Goal: Task Accomplishment & Management: Use online tool/utility

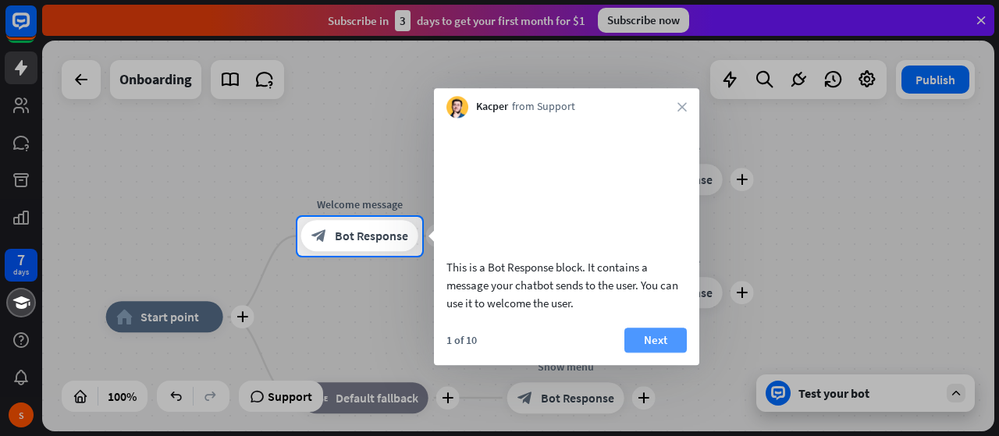
click at [662, 353] on button "Next" at bounding box center [655, 340] width 62 height 25
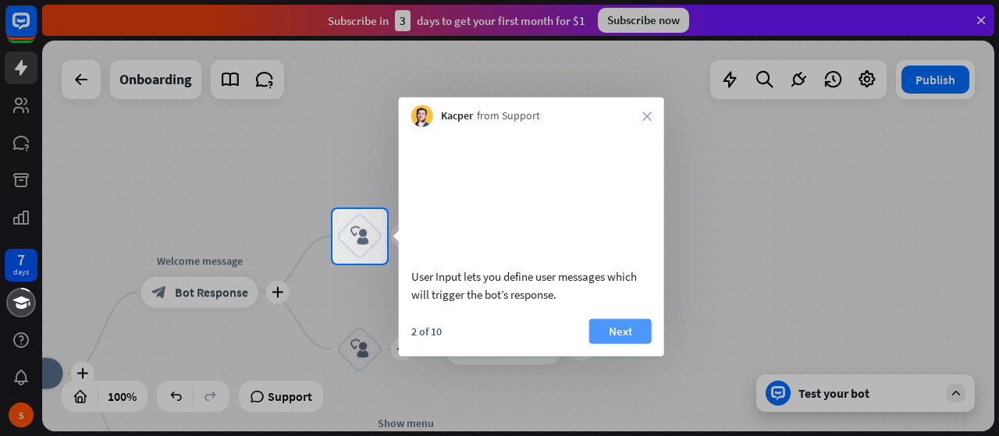
click at [632, 343] on button "Next" at bounding box center [620, 330] width 62 height 25
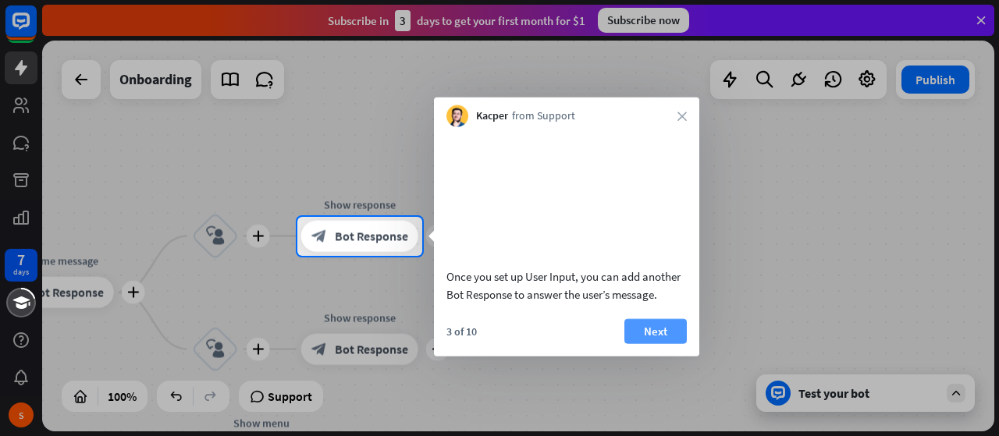
click at [643, 343] on button "Next" at bounding box center [655, 330] width 62 height 25
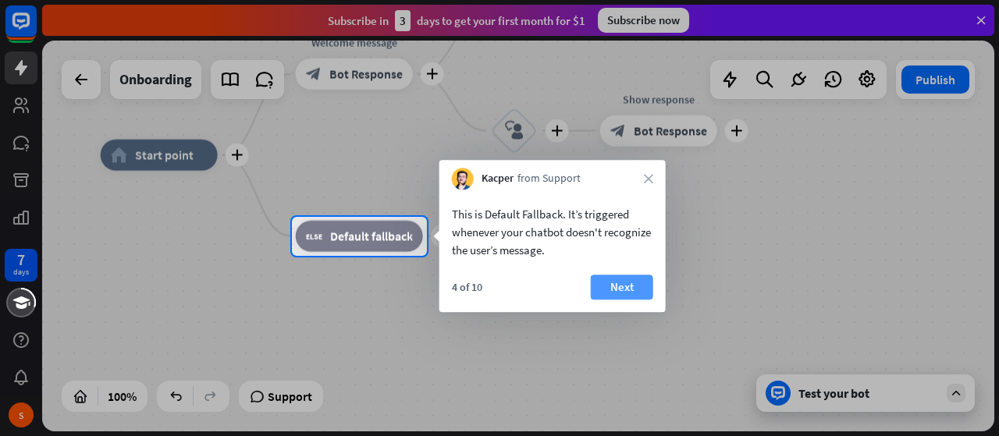
click at [618, 279] on button "Next" at bounding box center [622, 287] width 62 height 25
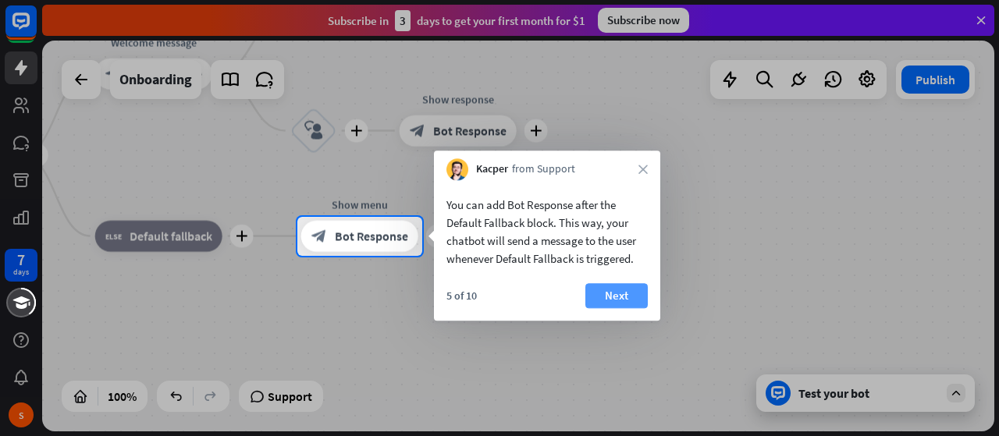
click at [620, 291] on button "Next" at bounding box center [616, 295] width 62 height 25
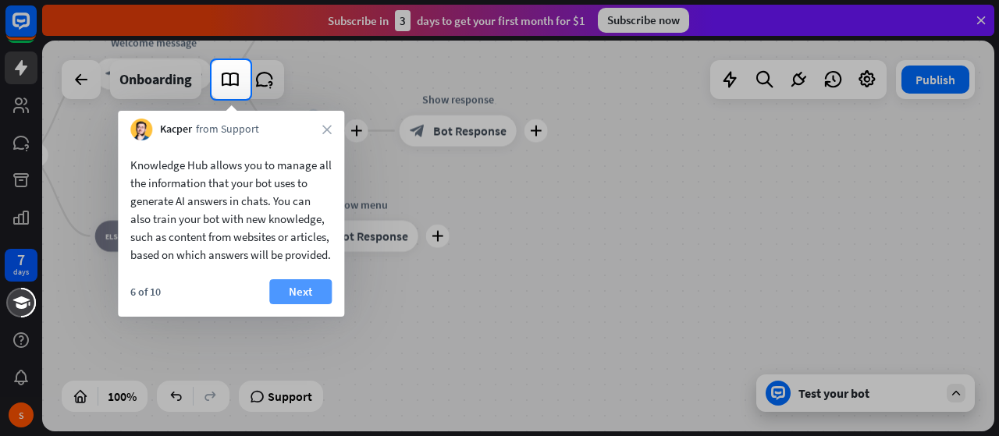
click at [307, 304] on button "Next" at bounding box center [300, 291] width 62 height 25
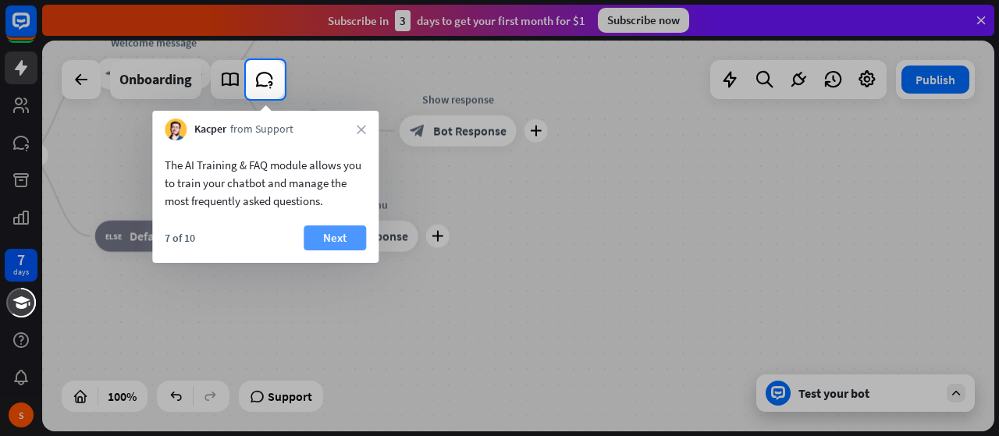
click at [337, 240] on button "Next" at bounding box center [335, 238] width 62 height 25
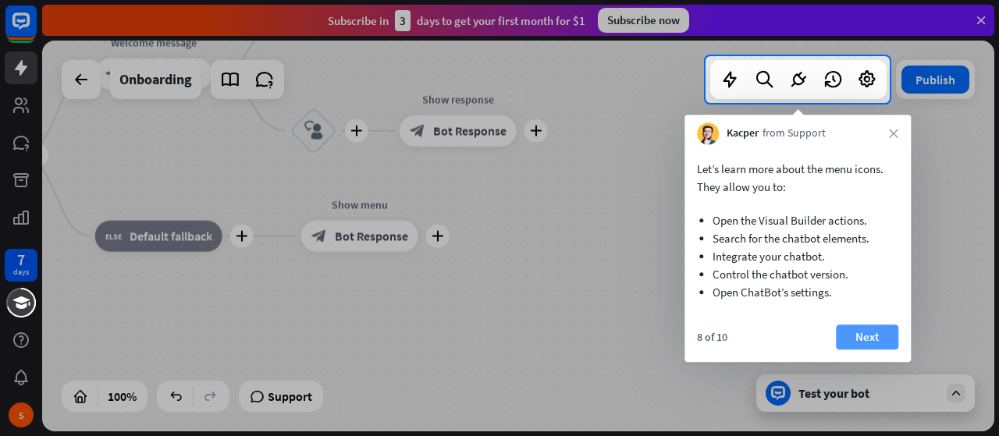
click at [865, 341] on button "Next" at bounding box center [867, 337] width 62 height 25
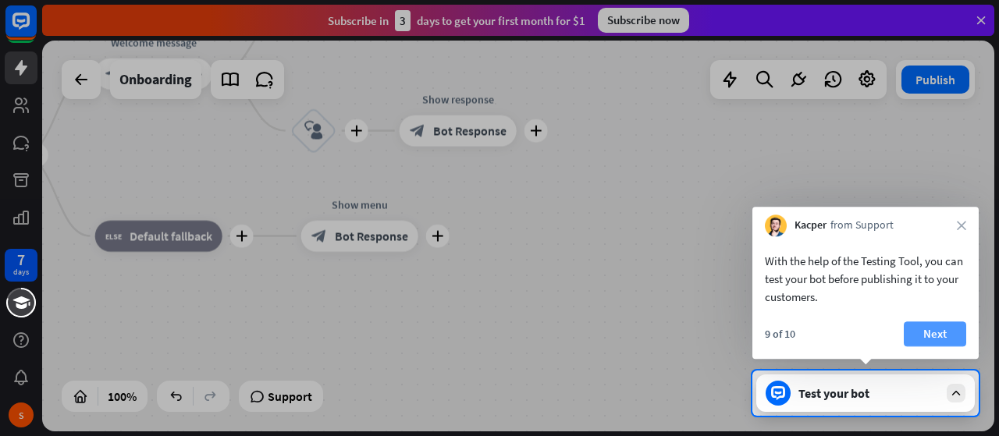
click at [927, 336] on button "Next" at bounding box center [935, 334] width 62 height 25
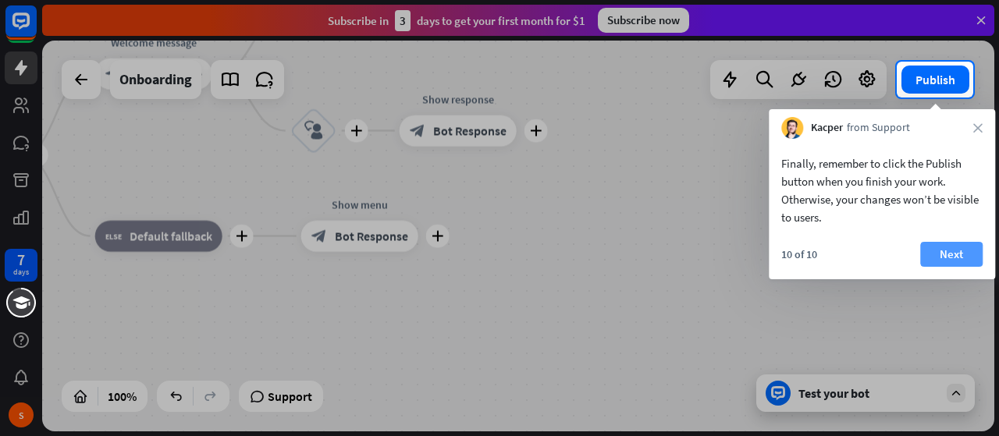
click at [941, 260] on button "Next" at bounding box center [951, 254] width 62 height 25
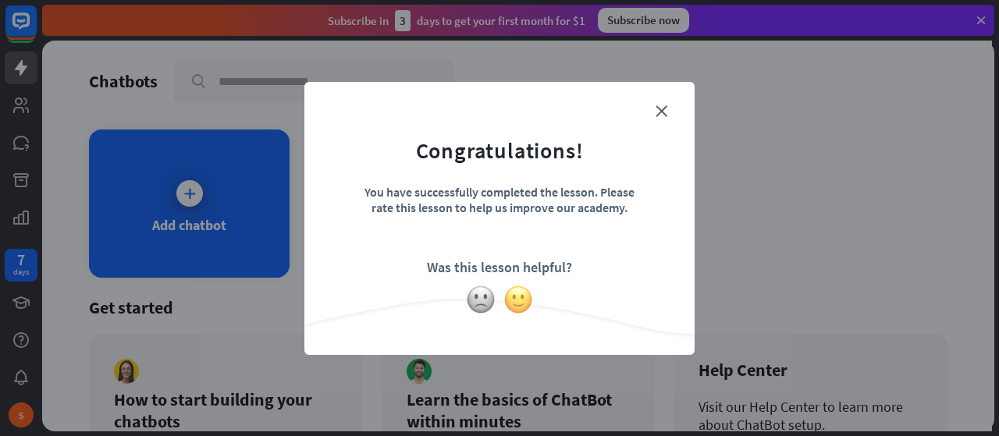
click at [513, 299] on img at bounding box center [518, 300] width 30 height 30
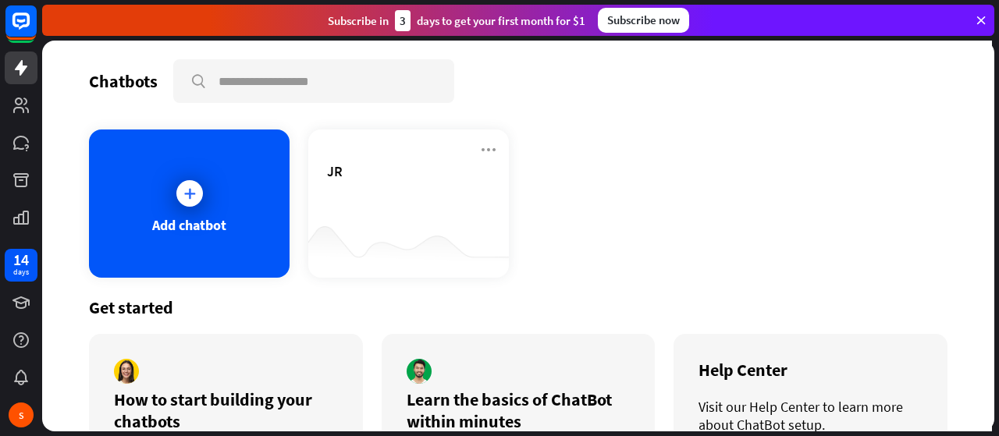
drag, startPoint x: 996, startPoint y: 204, endPoint x: 998, endPoint y: 308, distance: 103.8
click at [998, 308] on div "Chatbots search Add chatbot JR Get started How to start building your chatbots …" at bounding box center [520, 239] width 957 height 396
click at [30, 115] on link at bounding box center [21, 105] width 33 height 33
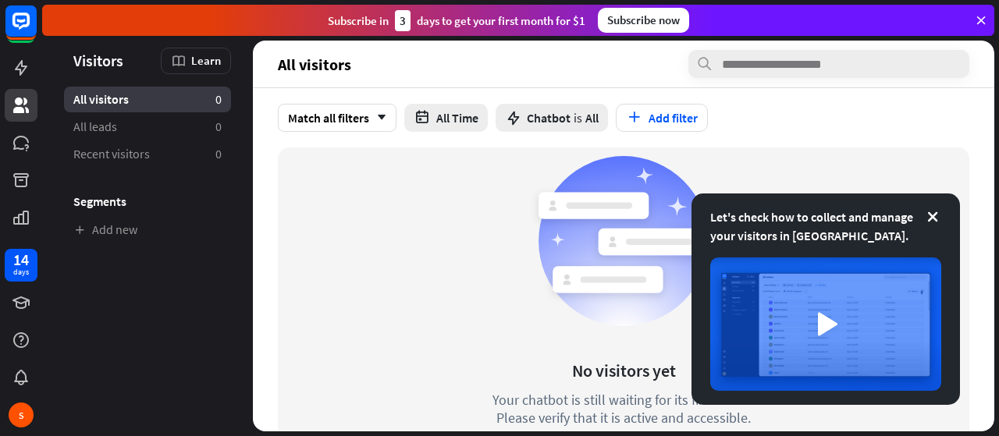
click at [403, 345] on div "No visitors yet Your chatbot is still waiting for its first visitor. Please ver…" at bounding box center [623, 310] width 691 height 326
click at [122, 126] on link "All leads 0" at bounding box center [147, 127] width 167 height 26
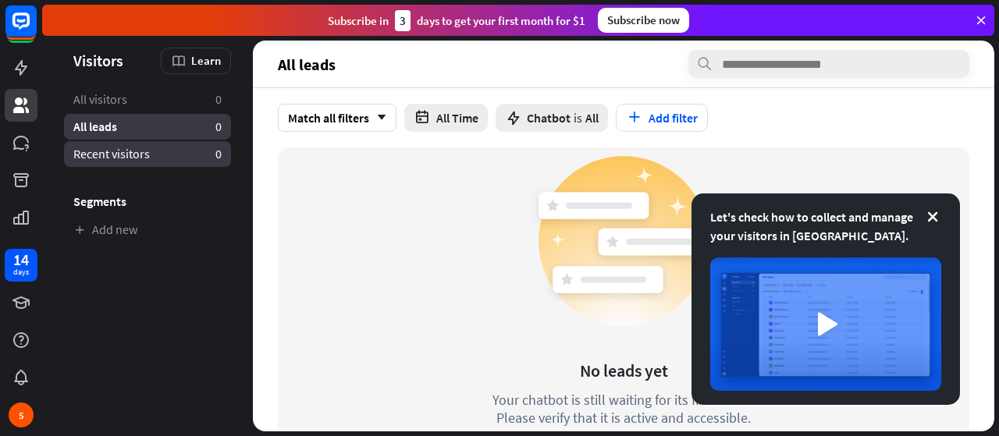
click at [132, 163] on link "Recent visitors 0" at bounding box center [147, 154] width 167 height 26
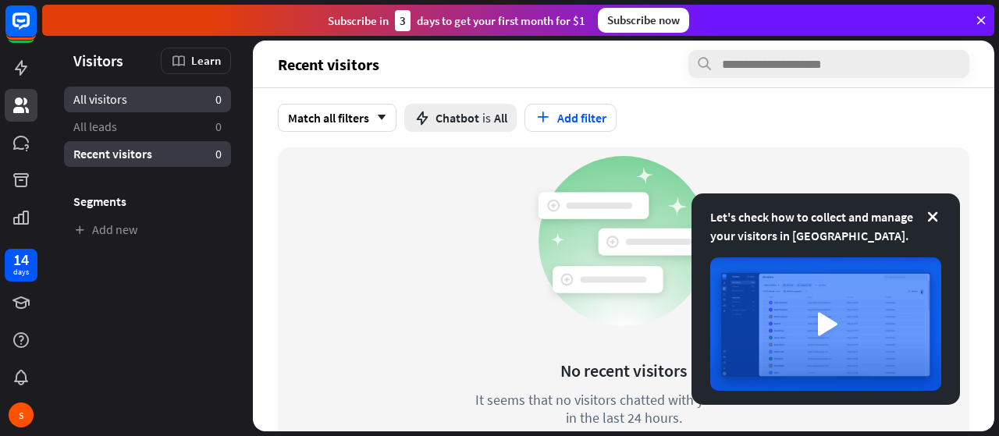
click at [125, 110] on link "All visitors 0" at bounding box center [147, 100] width 167 height 26
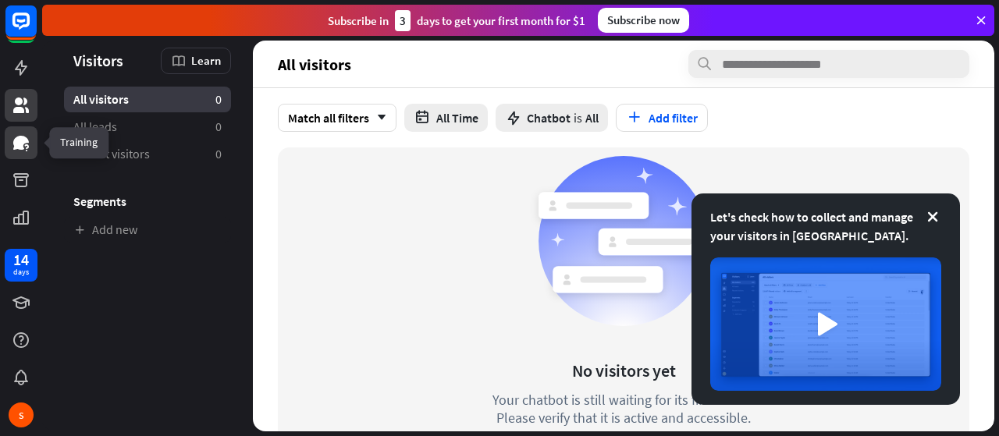
click at [20, 157] on link at bounding box center [21, 142] width 33 height 33
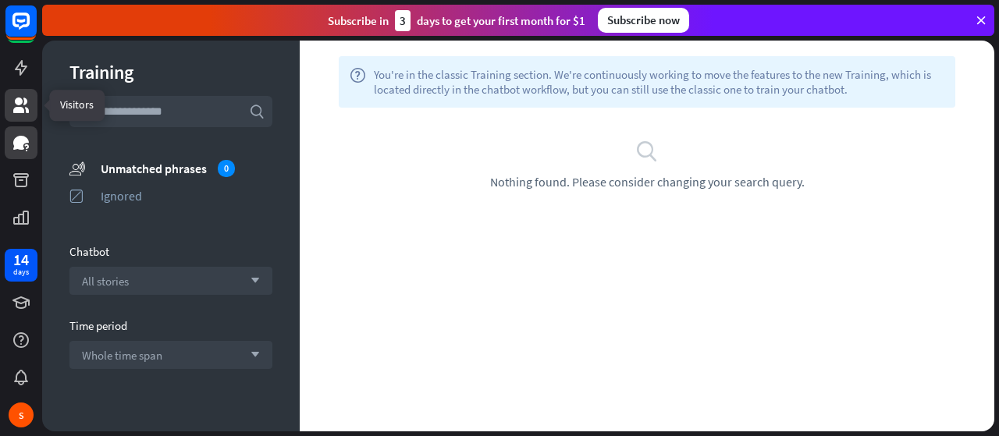
click at [20, 96] on icon at bounding box center [21, 105] width 19 height 19
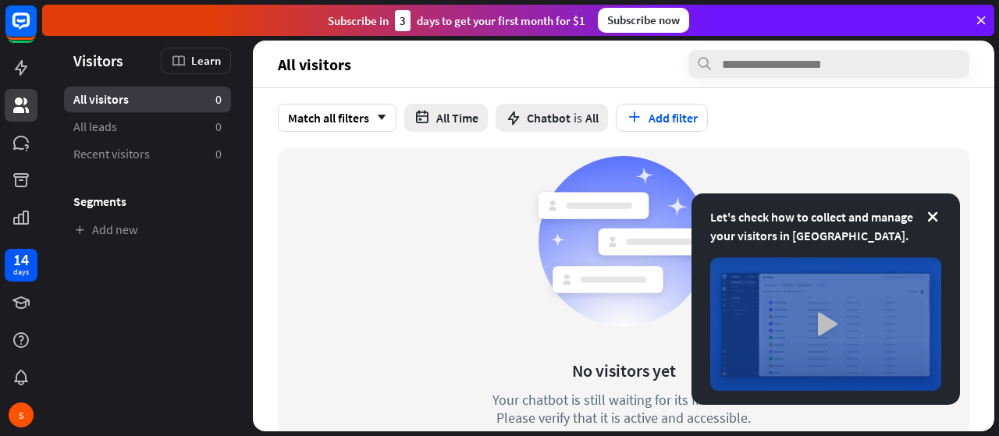
click at [826, 317] on img at bounding box center [825, 324] width 231 height 133
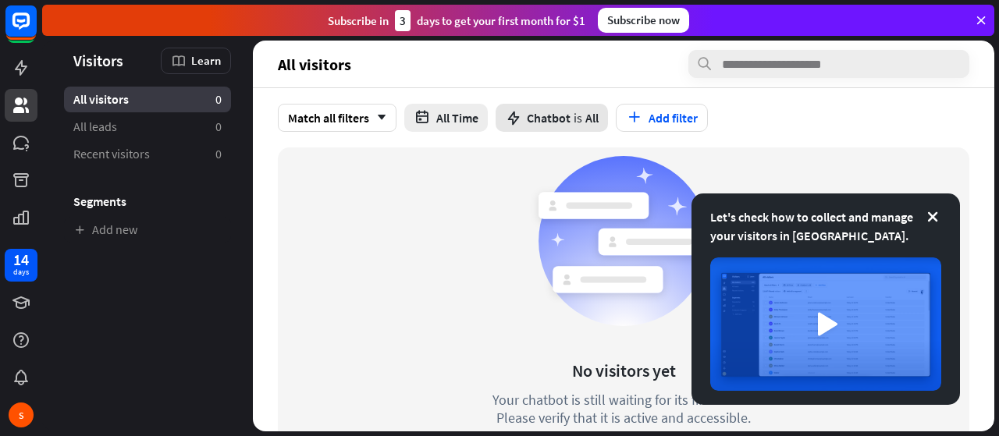
click at [540, 110] on span "Chatbot" at bounding box center [549, 118] width 44 height 16
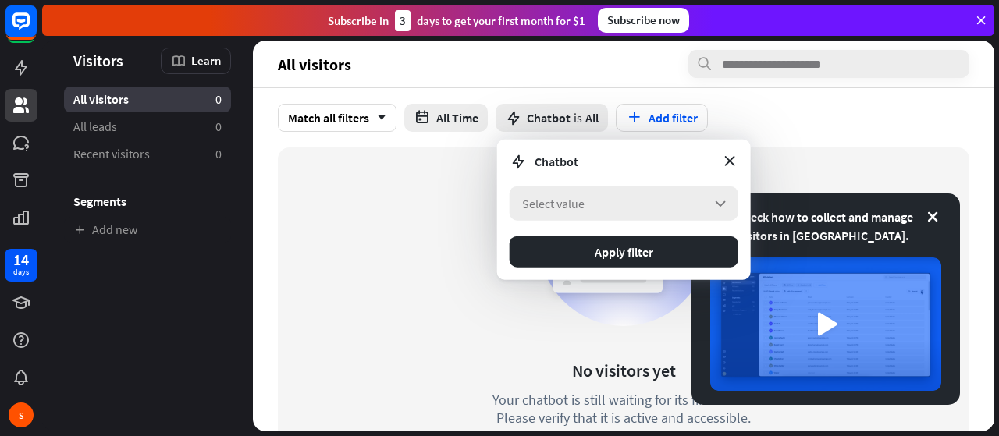
click at [570, 204] on span "Select value" at bounding box center [553, 204] width 62 height 16
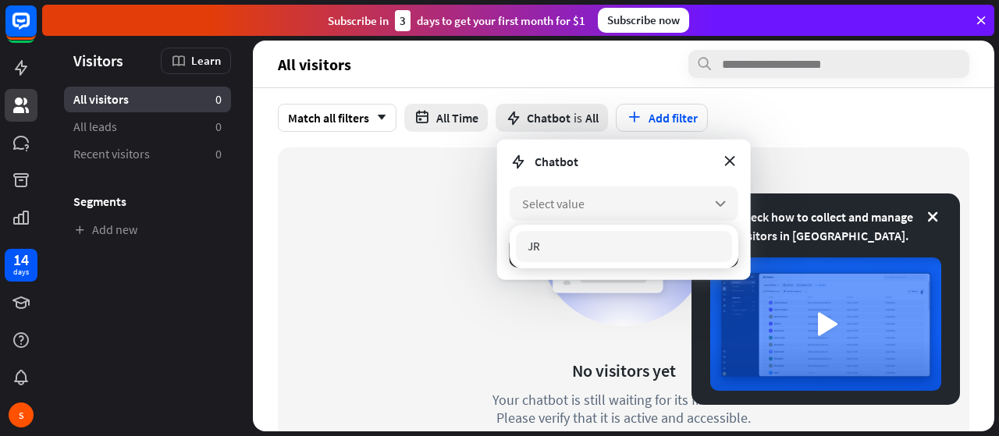
click at [581, 247] on div "JR" at bounding box center [624, 246] width 216 height 31
click at [435, 339] on div "No visitors yet Your chatbot is still waiting for its first visitor. Please ver…" at bounding box center [623, 310] width 691 height 326
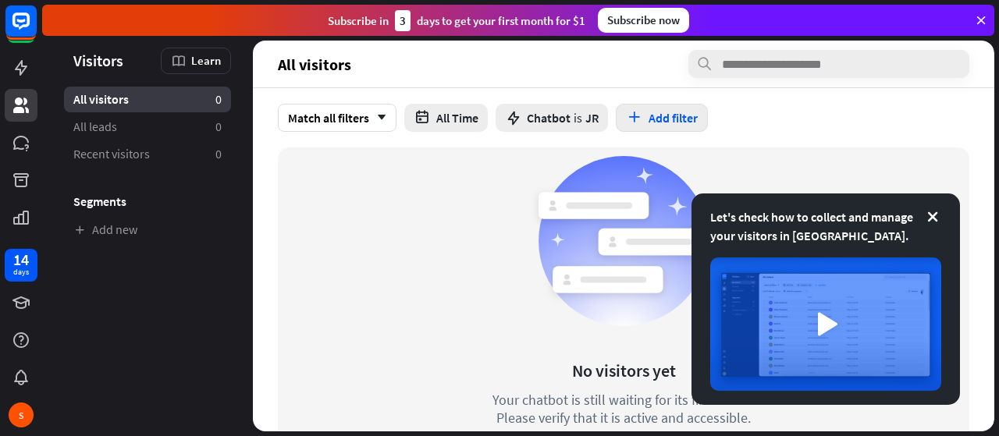
click at [685, 108] on button "Add filter" at bounding box center [662, 118] width 92 height 28
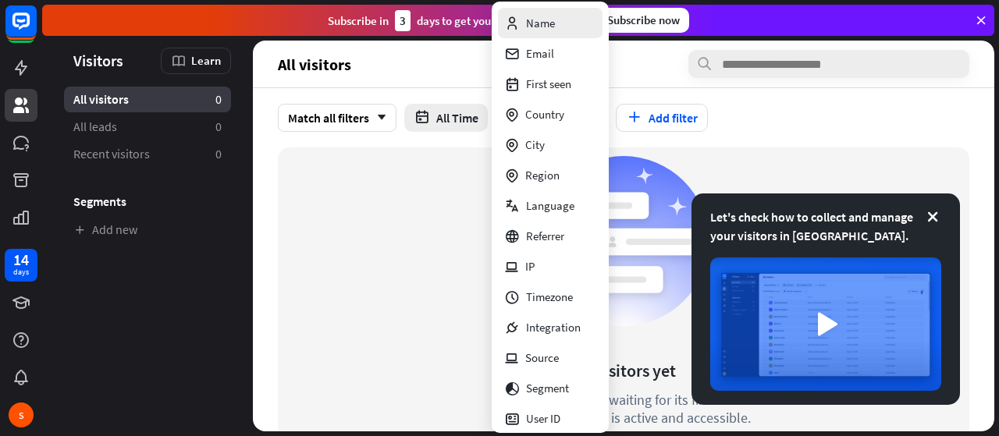
click at [523, 18] on div "Name" at bounding box center [529, 23] width 51 height 30
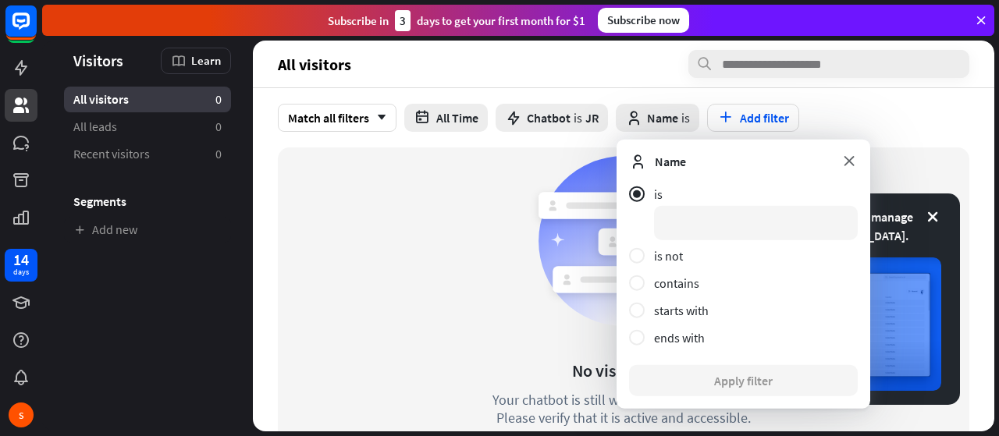
click at [852, 165] on icon at bounding box center [848, 160] width 17 height 17
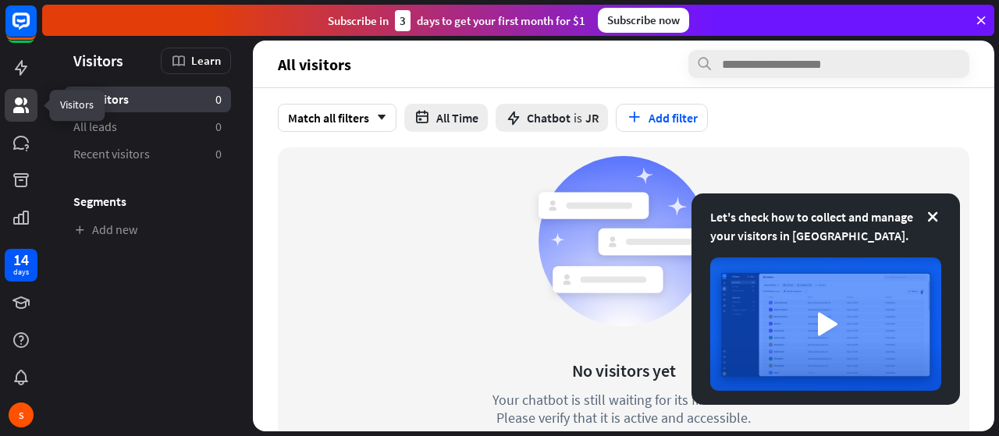
click at [22, 102] on icon at bounding box center [21, 106] width 16 height 16
click at [22, 73] on icon at bounding box center [21, 68] width 12 height 16
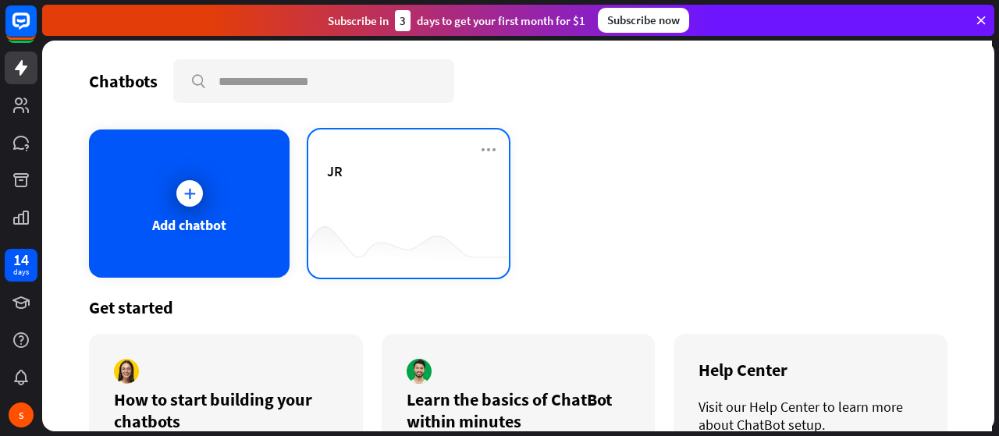
click at [403, 193] on div "JR" at bounding box center [408, 189] width 163 height 55
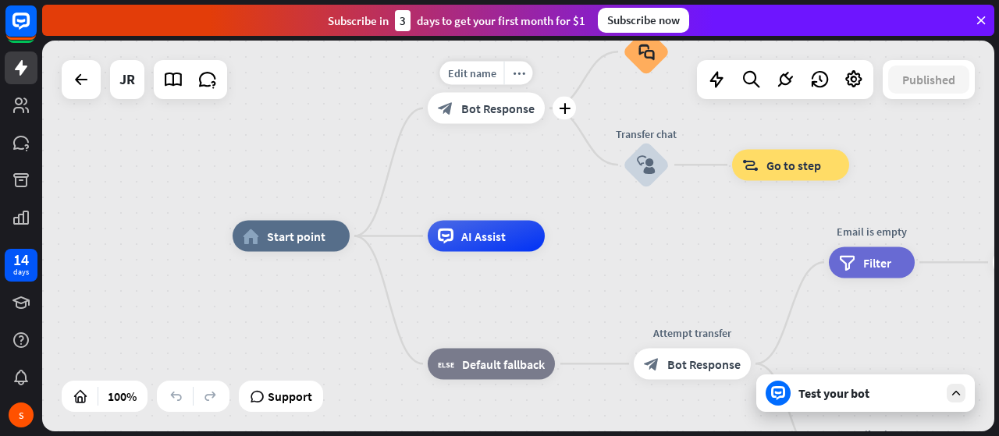
click at [524, 112] on span "Bot Response" at bounding box center [497, 109] width 73 height 16
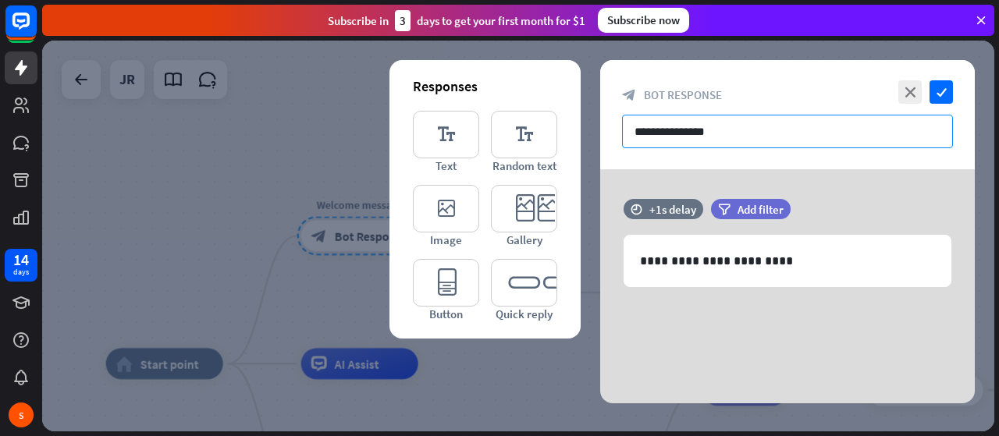
click at [654, 146] on input "**********" at bounding box center [787, 132] width 331 height 34
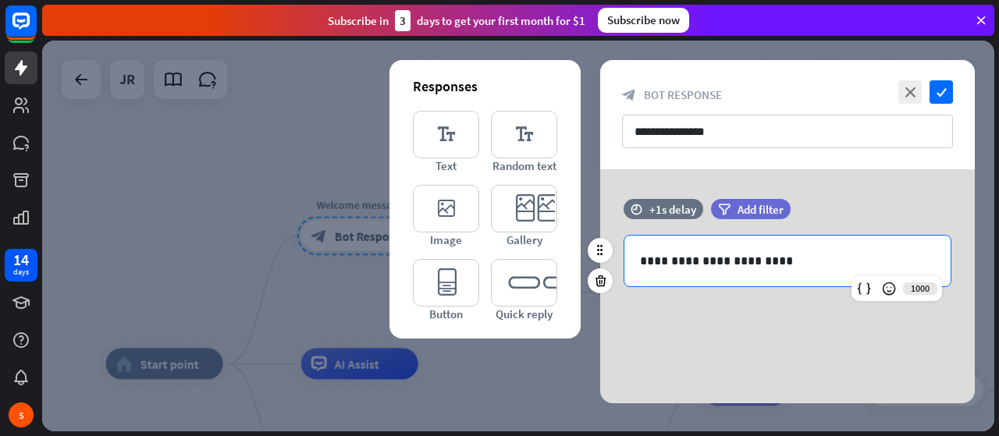
click at [798, 260] on p "**********" at bounding box center [788, 261] width 296 height 20
drag, startPoint x: 799, startPoint y: 257, endPoint x: 633, endPoint y: 254, distance: 166.2
click at [633, 254] on div "**********" at bounding box center [787, 261] width 326 height 51
copy p "**********"
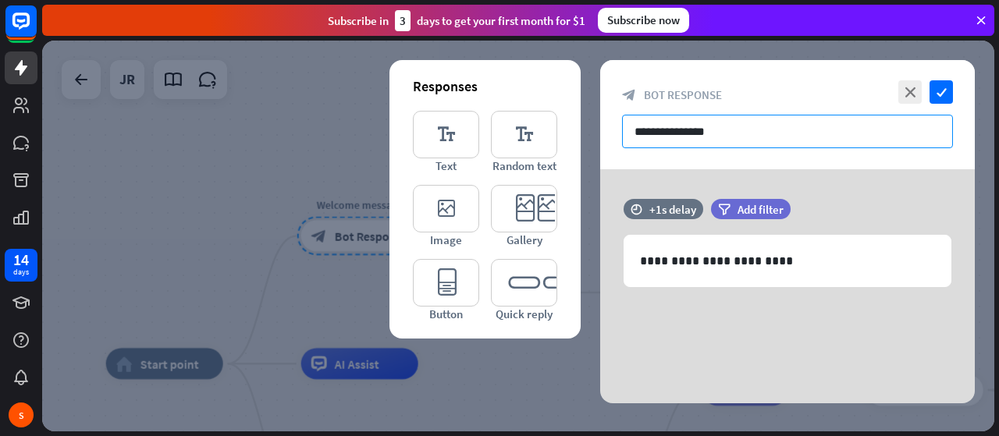
click at [664, 142] on input "**********" at bounding box center [787, 132] width 331 height 34
paste input "**********"
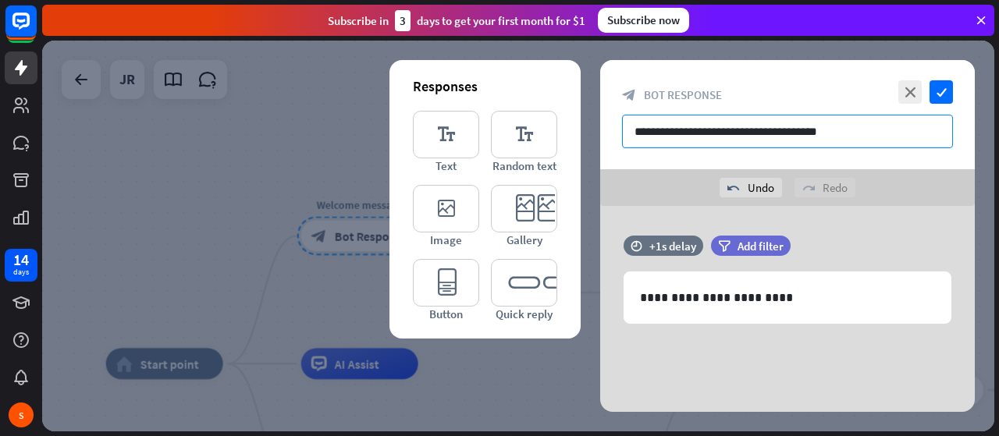
type input "**********"
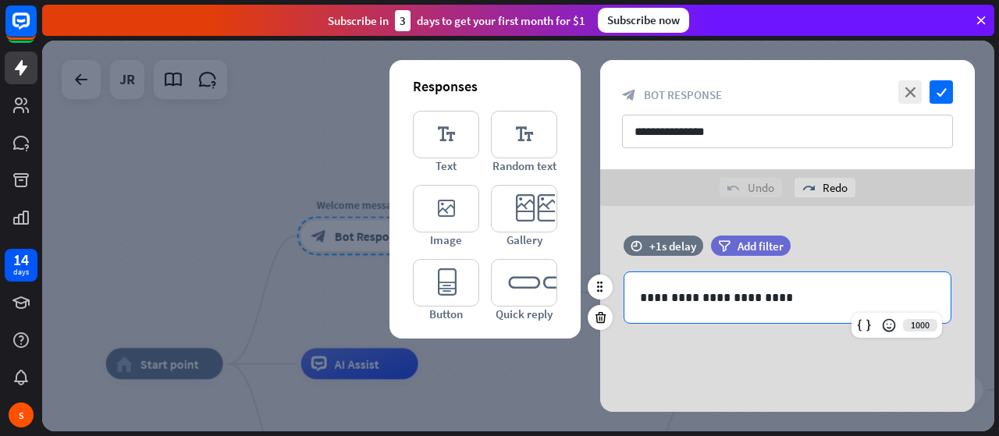
click at [787, 307] on div "**********" at bounding box center [787, 297] width 326 height 51
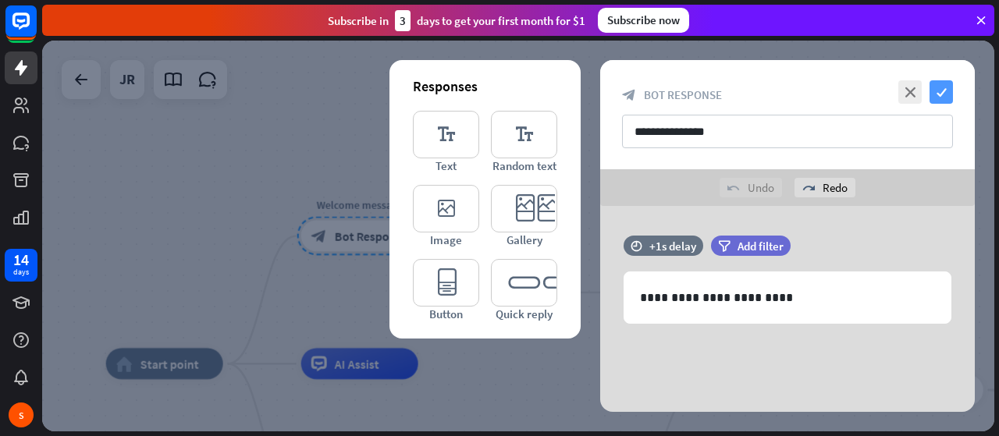
click at [943, 101] on icon "check" at bounding box center [940, 91] width 23 height 23
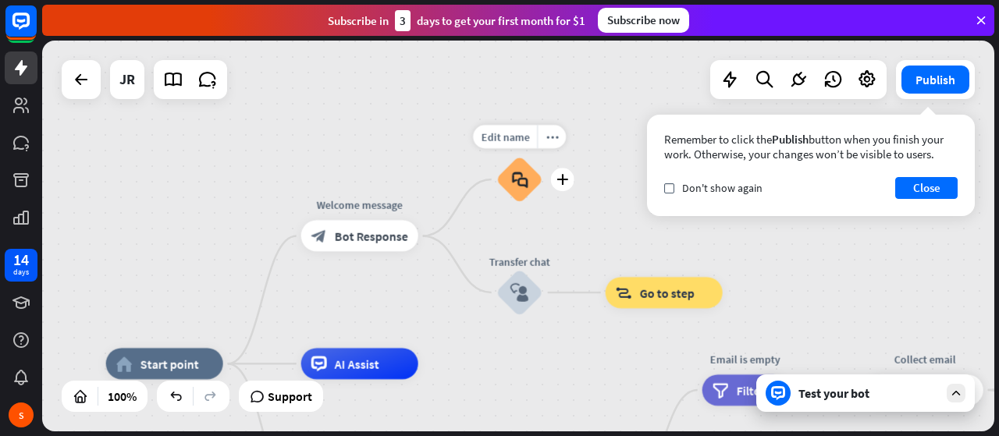
click at [520, 190] on div "block_faq" at bounding box center [519, 179] width 47 height 47
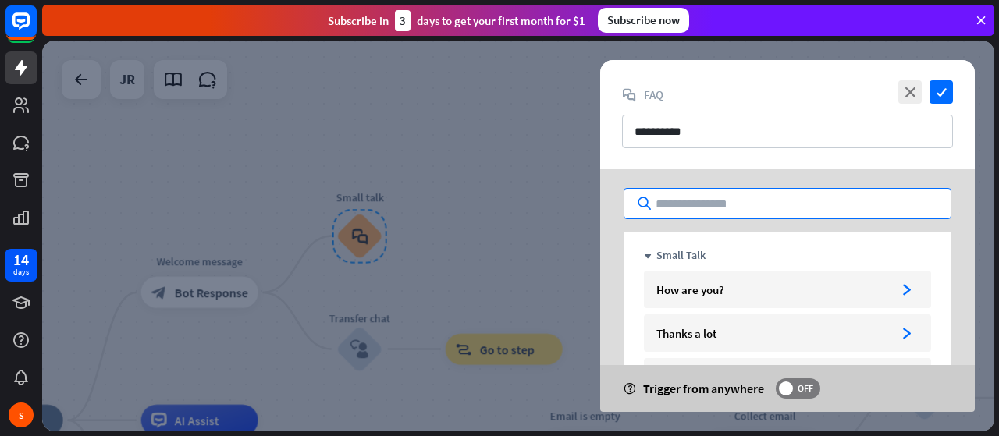
click at [756, 204] on input "text" at bounding box center [788, 203] width 328 height 31
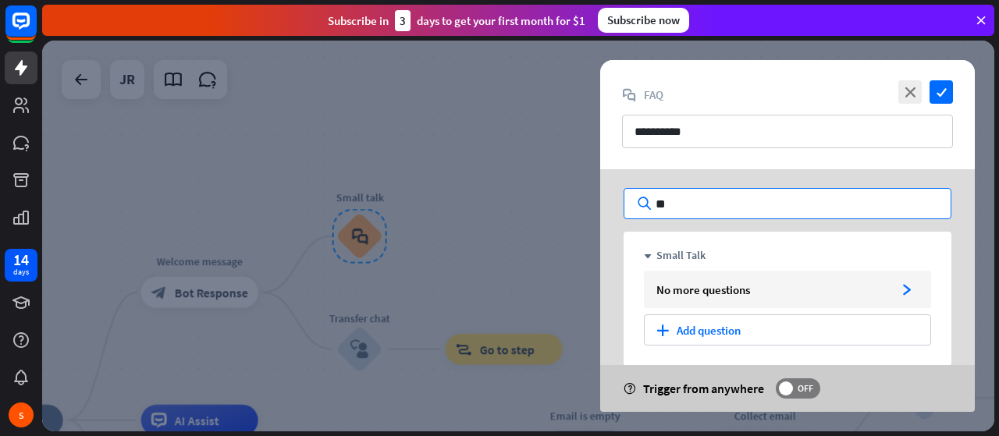
type input "*"
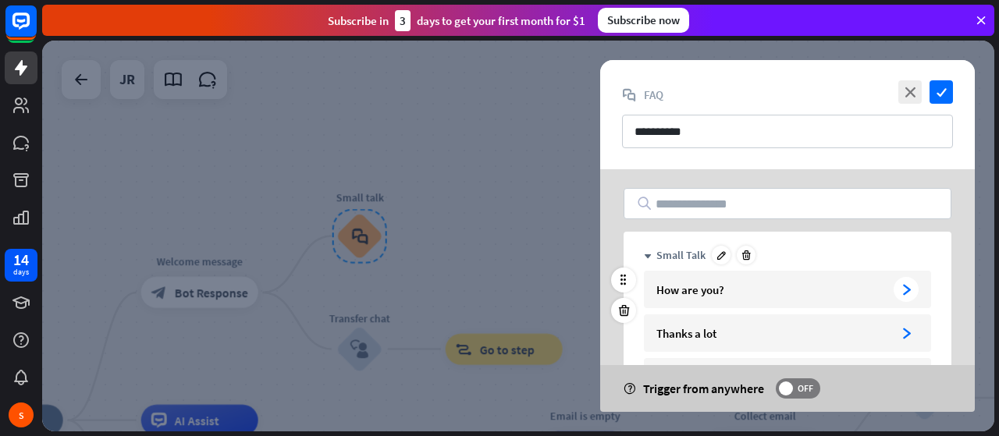
click at [730, 293] on div "How are you?" at bounding box center [771, 289] width 231 height 15
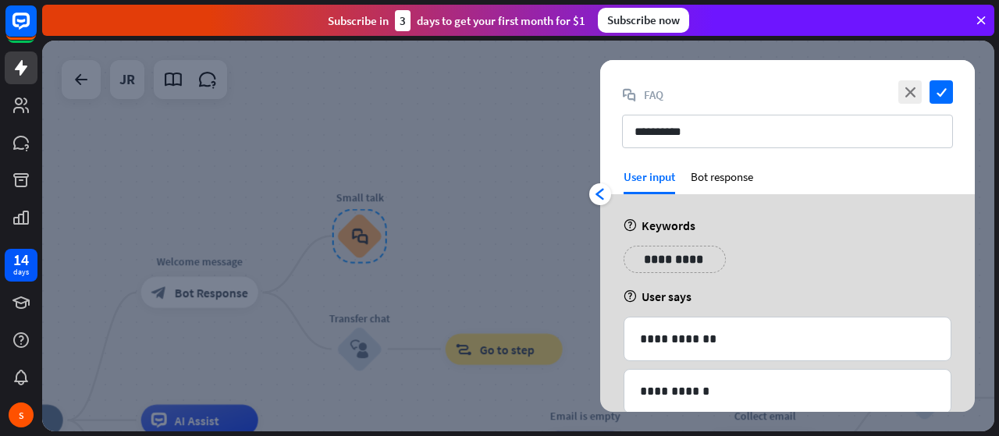
drag, startPoint x: 966, startPoint y: 319, endPoint x: 969, endPoint y: 361, distance: 41.5
click at [725, 185] on div "Bot response" at bounding box center [722, 181] width 62 height 25
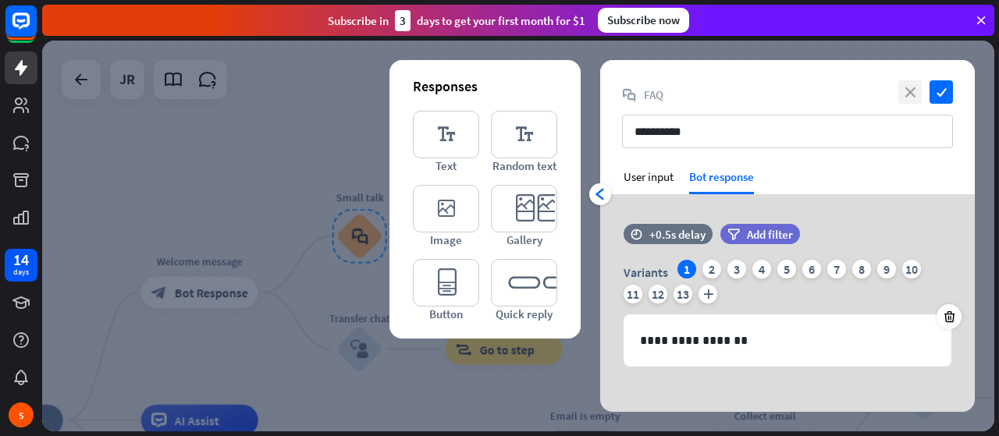
click at [902, 87] on icon "close" at bounding box center [909, 91] width 23 height 23
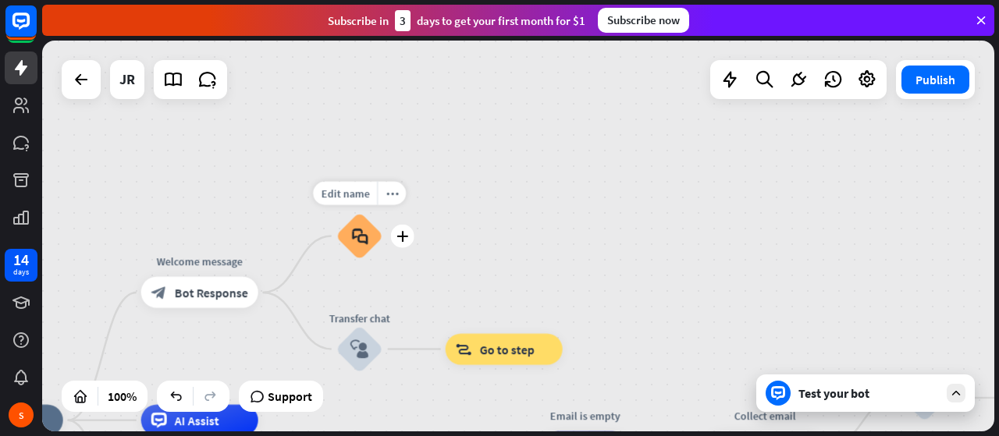
click at [375, 234] on div "block_faq" at bounding box center [359, 236] width 47 height 47
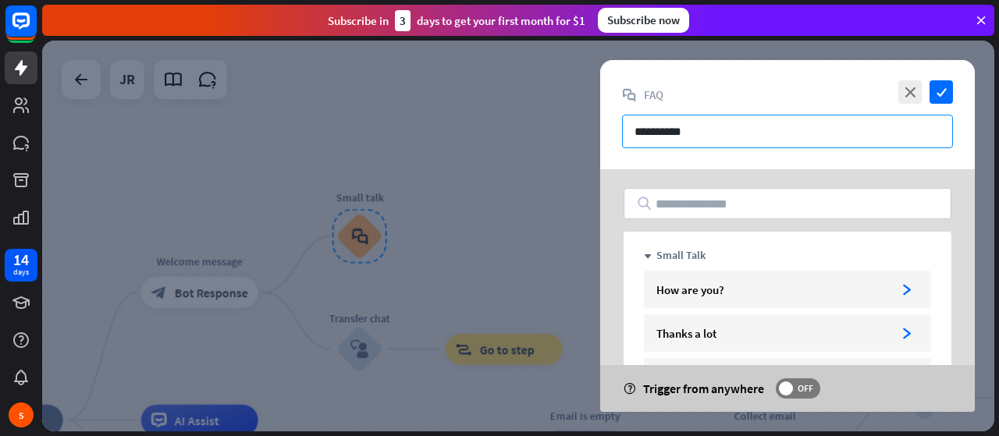
click at [762, 145] on input "**********" at bounding box center [787, 132] width 331 height 34
click at [908, 87] on icon "close" at bounding box center [909, 91] width 23 height 23
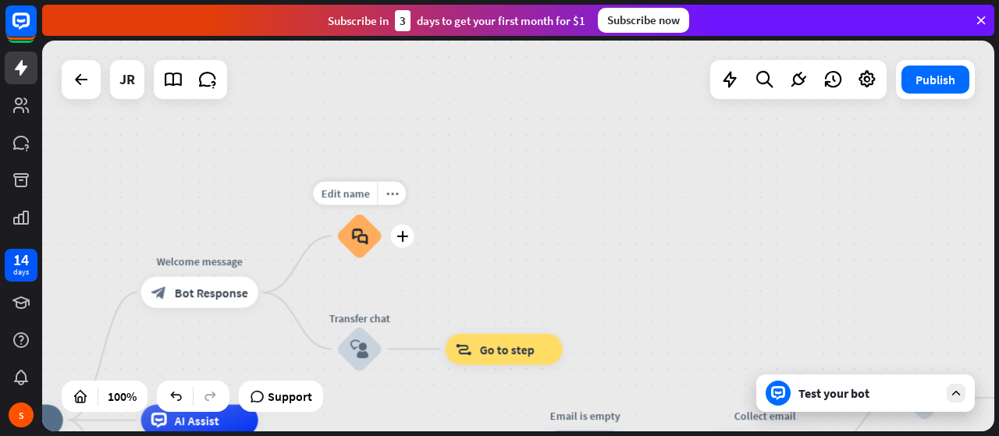
click at [357, 237] on icon "block_faq" at bounding box center [359, 236] width 16 height 17
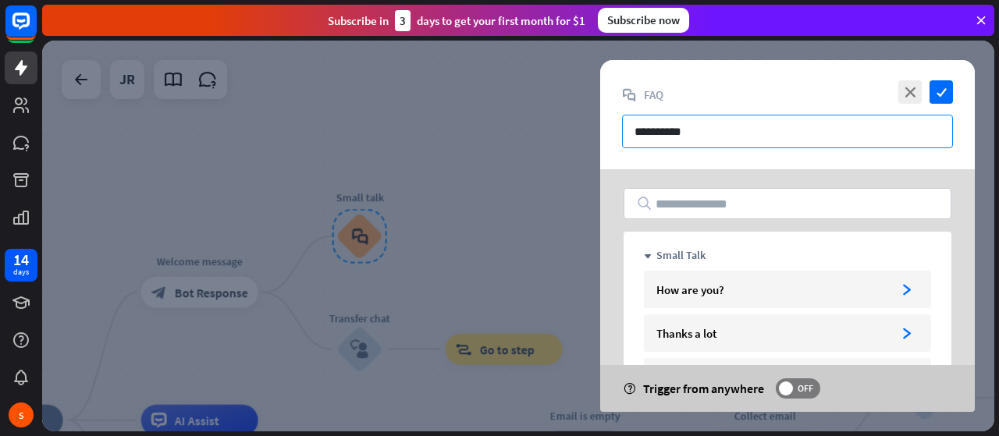
drag, startPoint x: 841, startPoint y: 137, endPoint x: 599, endPoint y: 134, distance: 242.7
click at [599, 134] on div "**********" at bounding box center [518, 236] width 952 height 391
type input "*"
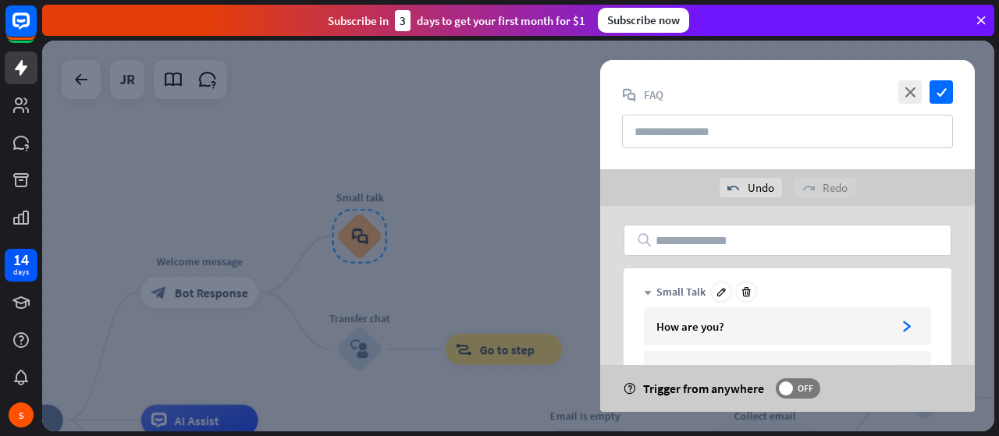
click at [649, 290] on icon "down" at bounding box center [648, 294] width 8 height 8
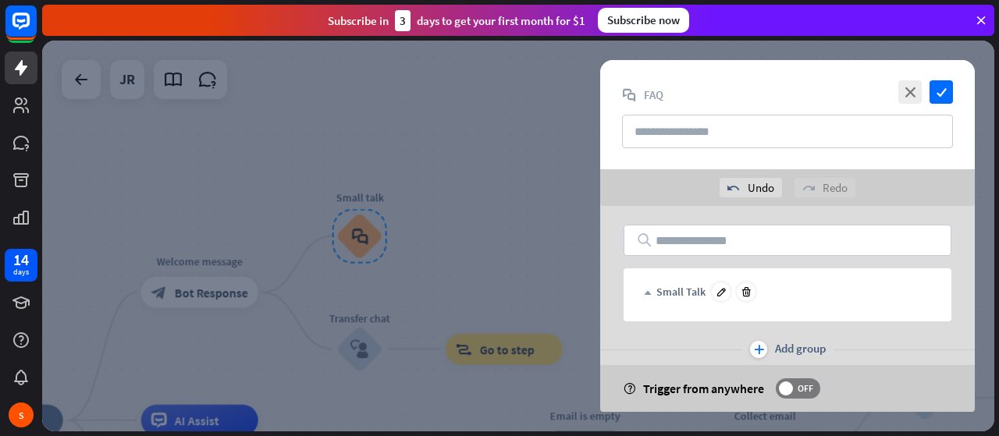
click at [649, 290] on icon "up" at bounding box center [648, 294] width 8 height 8
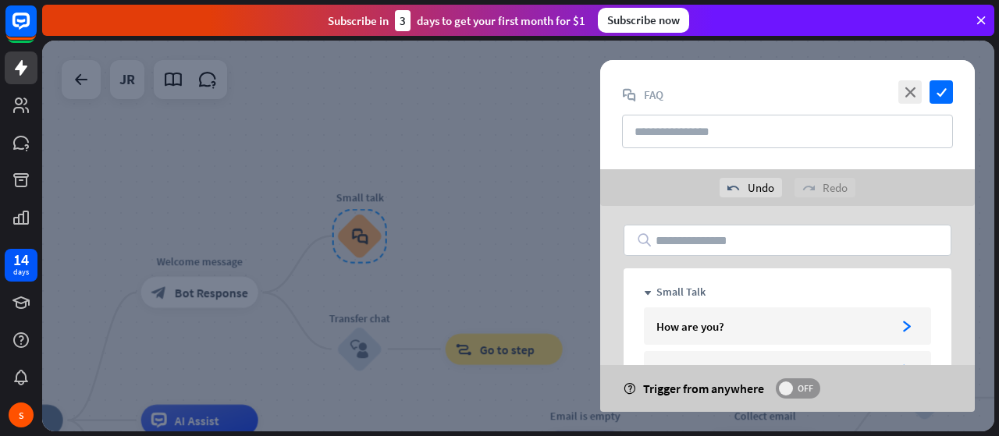
click at [783, 391] on span at bounding box center [786, 389] width 14 height 14
click at [543, 236] on div at bounding box center [518, 236] width 952 height 391
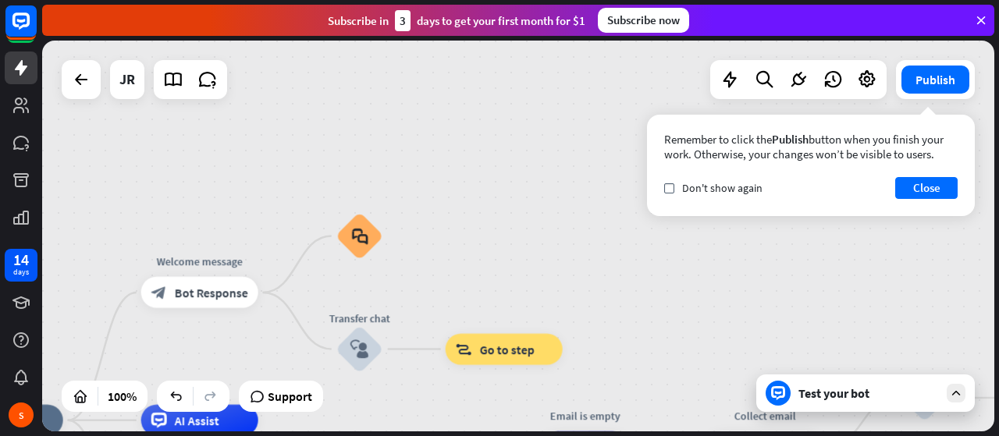
drag, startPoint x: 998, startPoint y: 211, endPoint x: 998, endPoint y: 250, distance: 39.0
click at [998, 250] on div "home_2 Start point Welcome message block_bot_response Bot Response block_faq Tr…" at bounding box center [520, 239] width 957 height 396
click at [924, 191] on button "Close" at bounding box center [926, 188] width 62 height 22
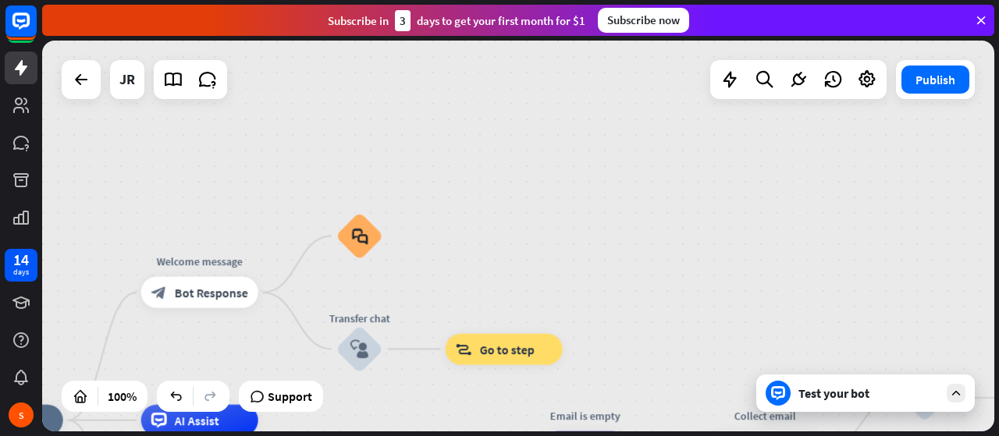
click at [924, 191] on div "home_2 Start point Welcome message block_bot_response Bot Response block_faq Tr…" at bounding box center [518, 236] width 952 height 391
click at [957, 390] on icon at bounding box center [956, 393] width 14 height 14
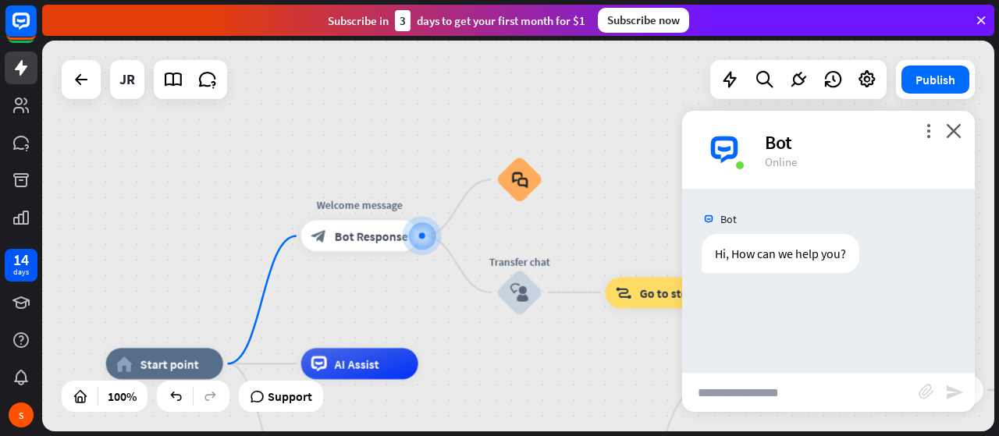
click at [790, 393] on input "text" at bounding box center [800, 392] width 236 height 39
type input "**"
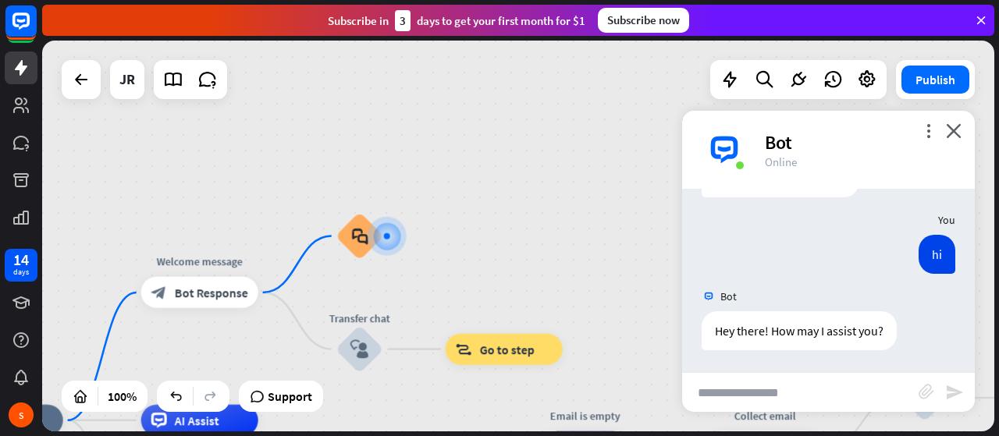
scroll to position [76, 0]
type input "****"
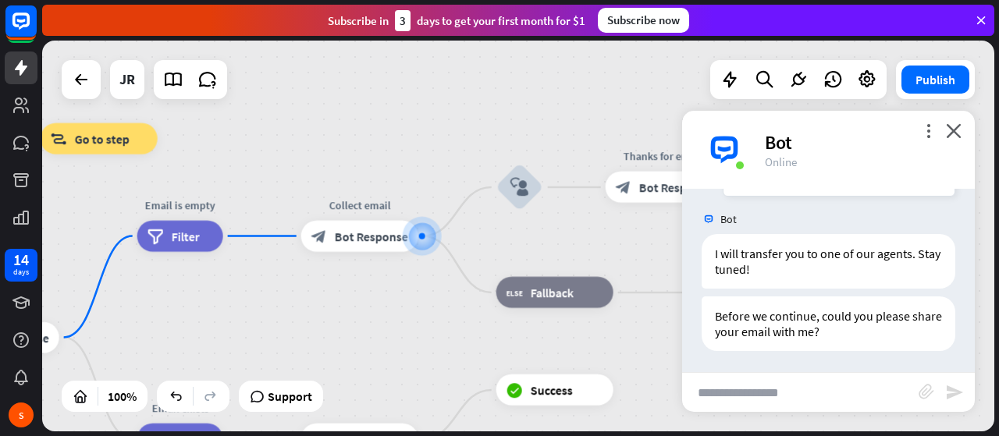
scroll to position [388, 0]
click at [793, 393] on input "text" at bounding box center [800, 392] width 236 height 39
type input "**********"
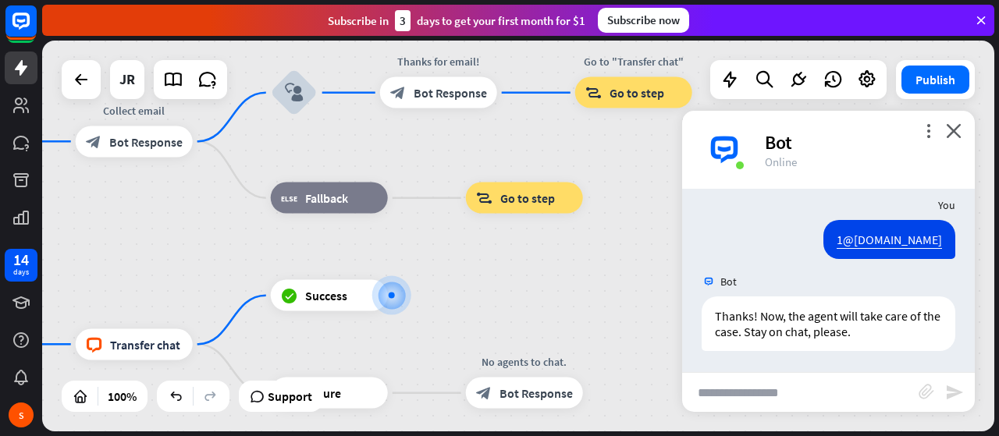
scroll to position [556, 0]
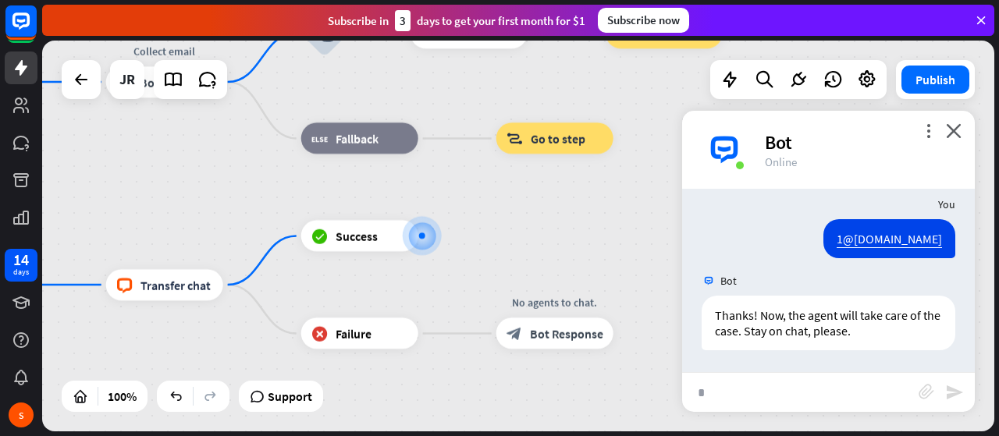
type input "**"
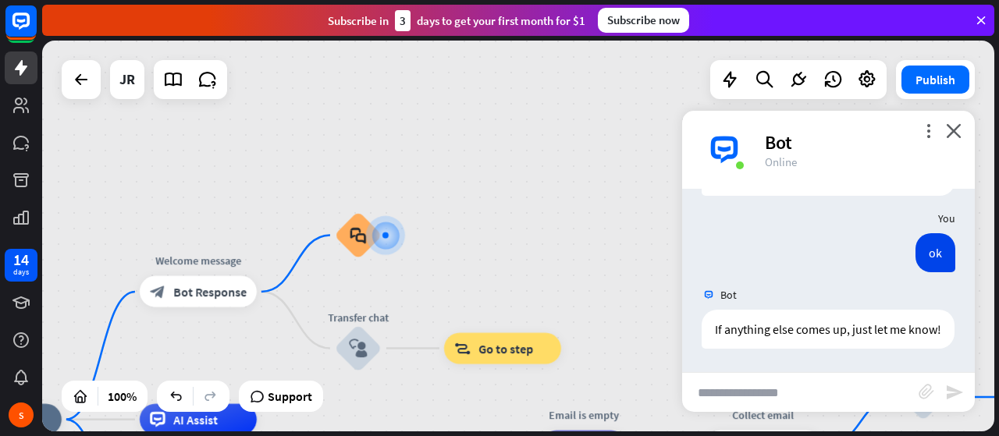
scroll to position [725, 0]
type input "****"
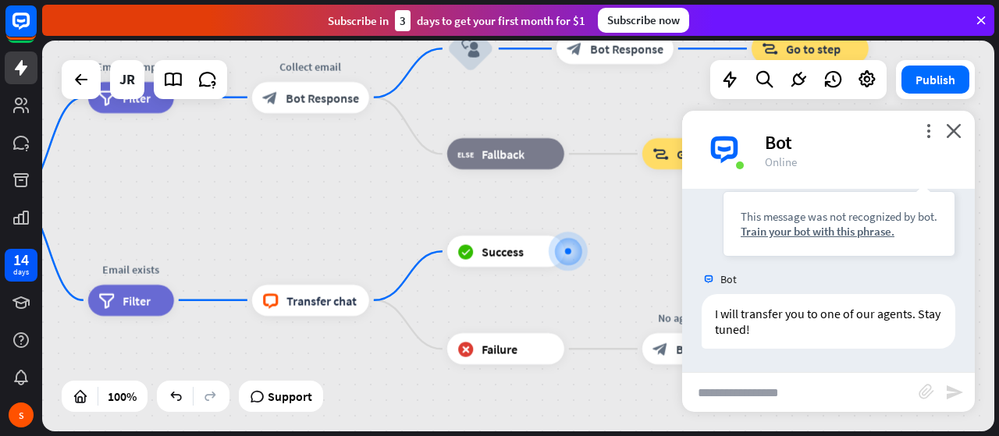
scroll to position [974, 0]
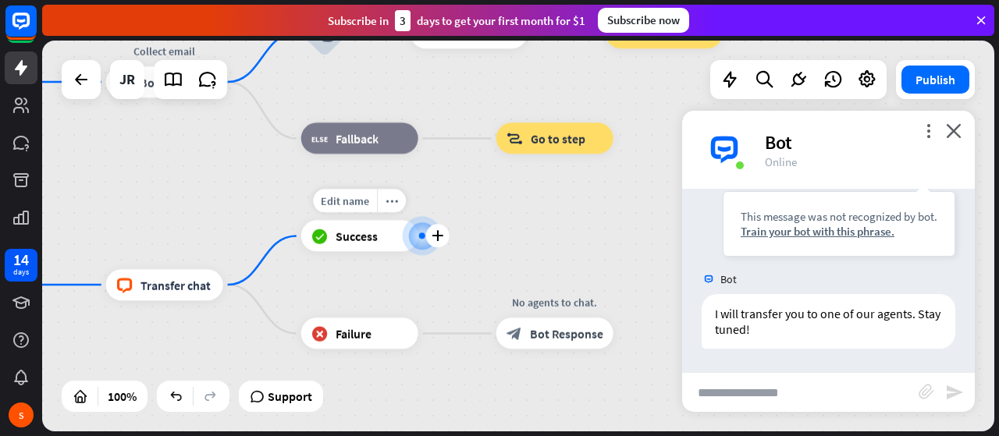
click at [414, 244] on div at bounding box center [422, 237] width 16 height 16
click at [432, 234] on icon "plus" at bounding box center [438, 236] width 12 height 11
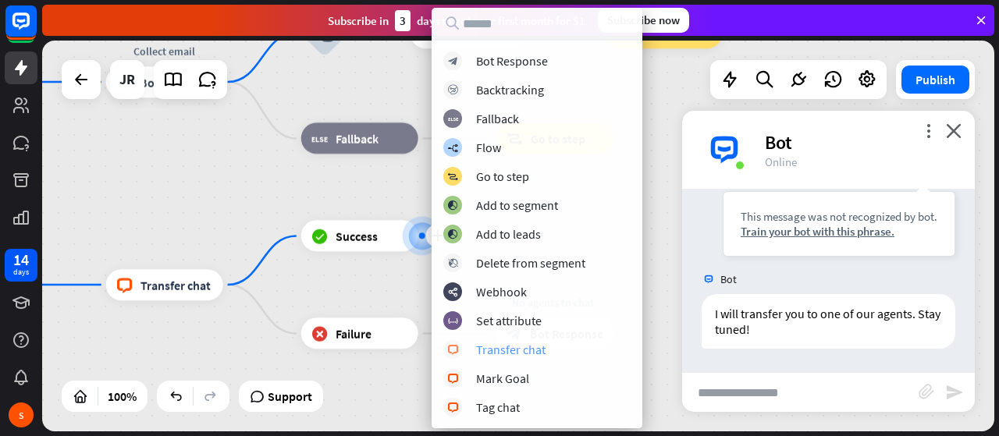
click at [519, 343] on div "Transfer chat" at bounding box center [510, 350] width 69 height 16
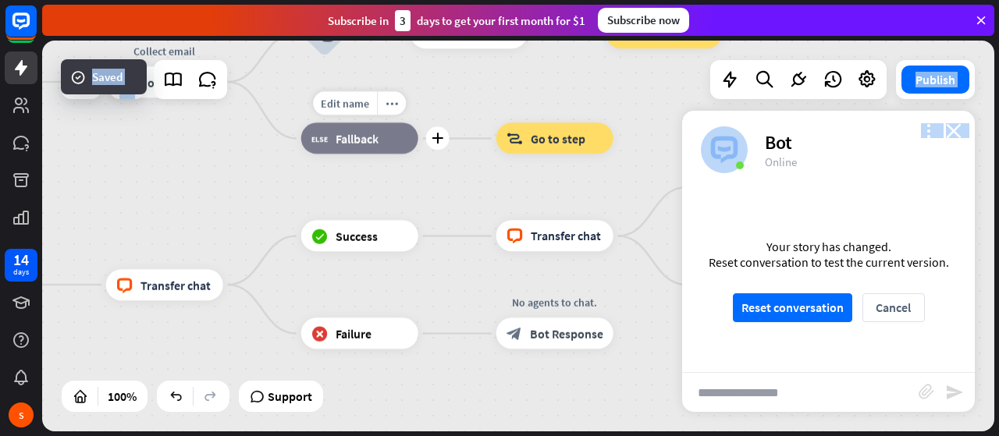
drag, startPoint x: 495, startPoint y: 110, endPoint x: 313, endPoint y: 104, distance: 181.9
click at [313, 104] on div "home_2 Start point Welcome message block_bot_response Bot Response block_faq Tr…" at bounding box center [518, 236] width 952 height 391
click at [613, 155] on div "Edit name more_horiz block_goto Go to step" at bounding box center [554, 138] width 117 height 31
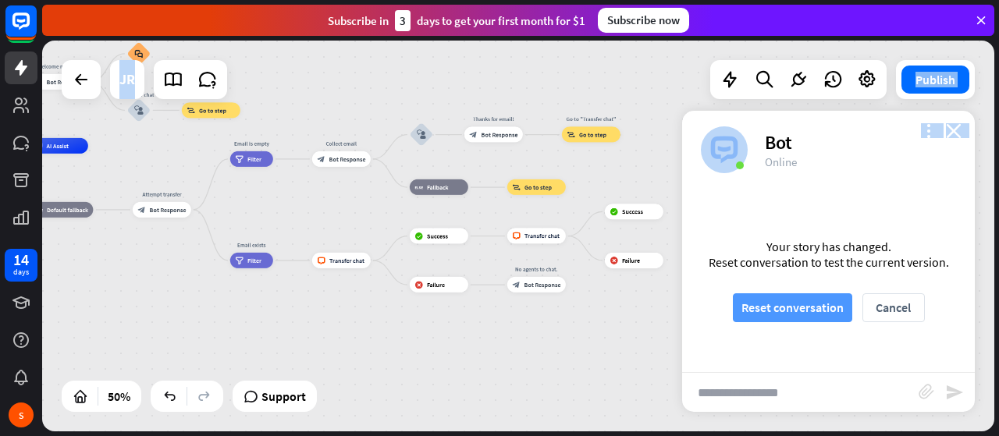
click at [777, 310] on button "Reset conversation" at bounding box center [792, 307] width 119 height 29
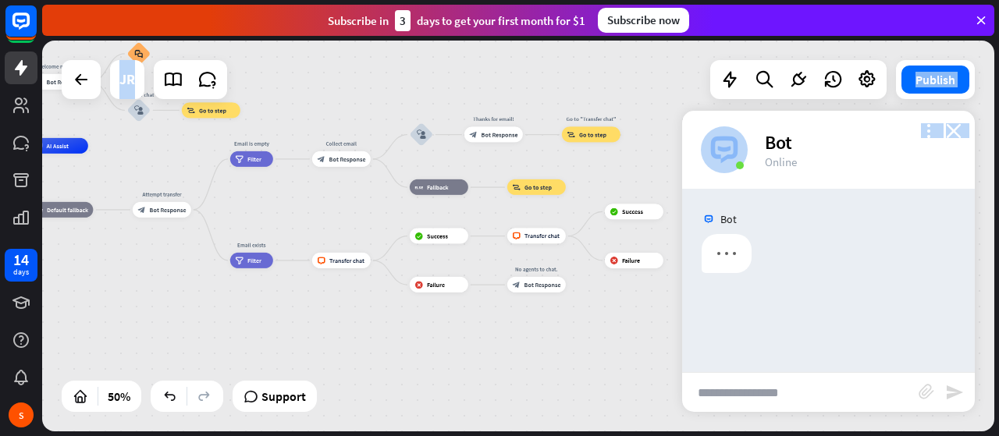
scroll to position [0, 0]
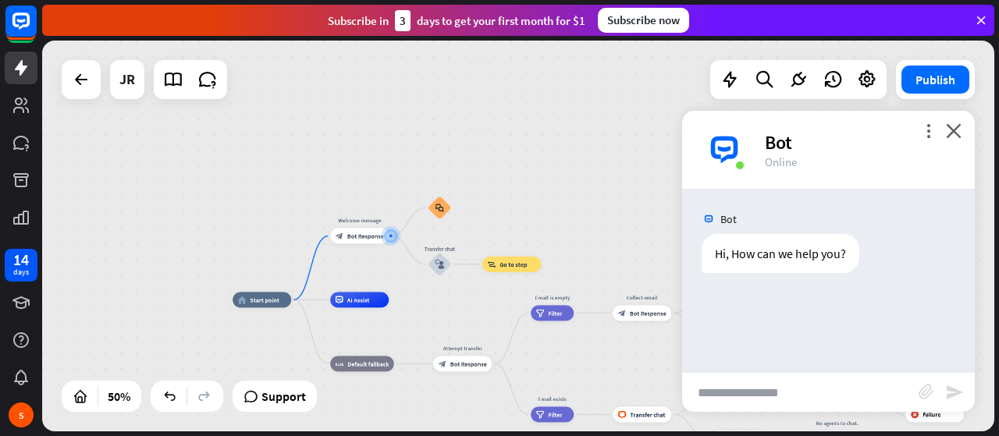
click at [796, 396] on input "text" at bounding box center [800, 392] width 236 height 39
type input "**"
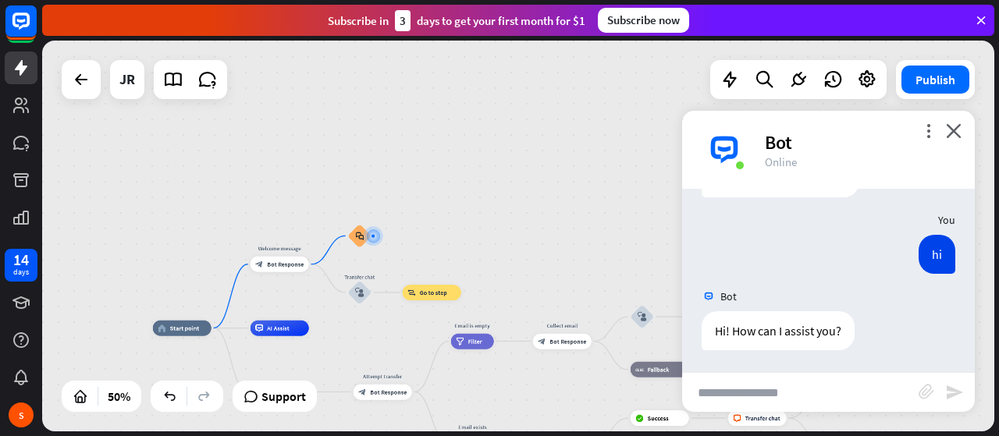
scroll to position [76, 0]
type input "***"
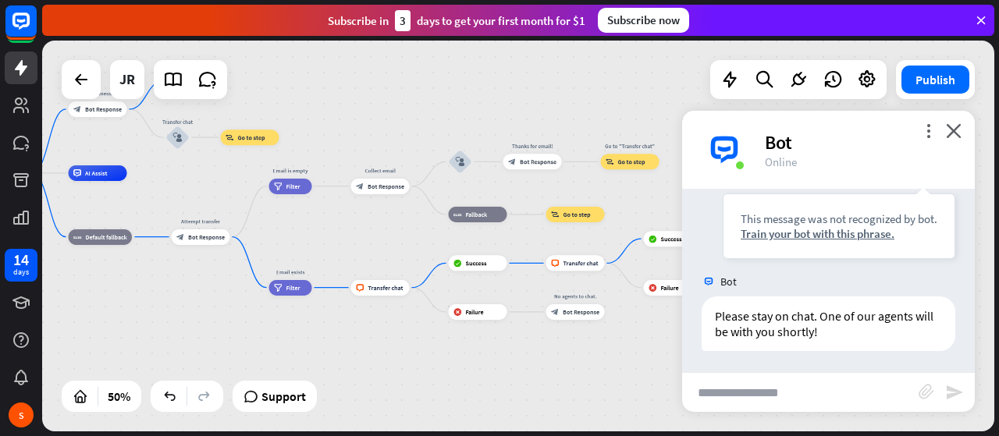
scroll to position [325, 0]
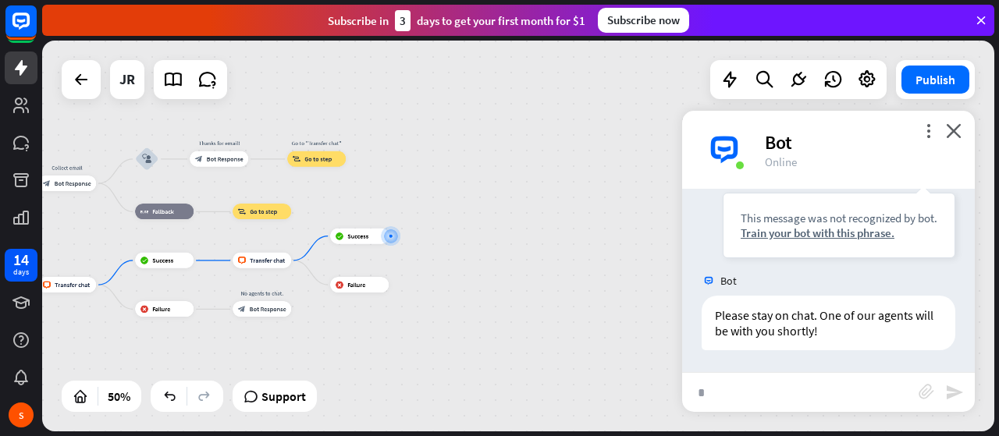
type input "**"
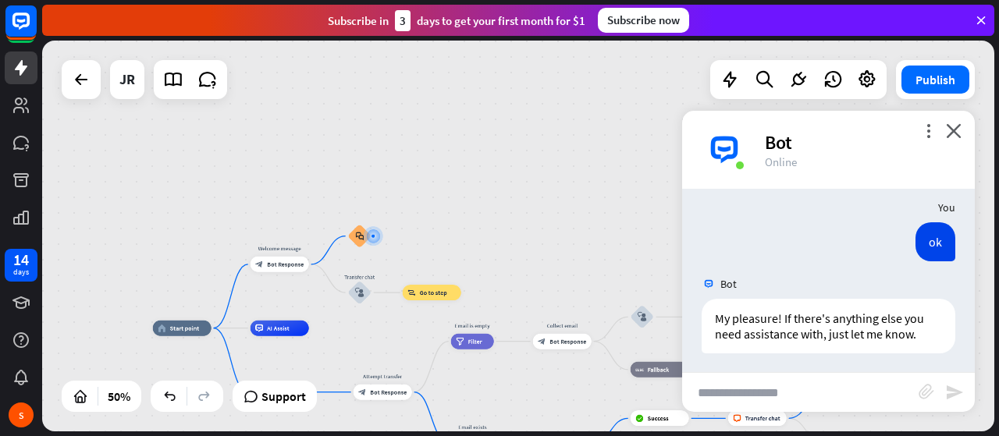
scroll to position [494, 0]
click at [358, 290] on icon "block_user_input" at bounding box center [359, 292] width 9 height 9
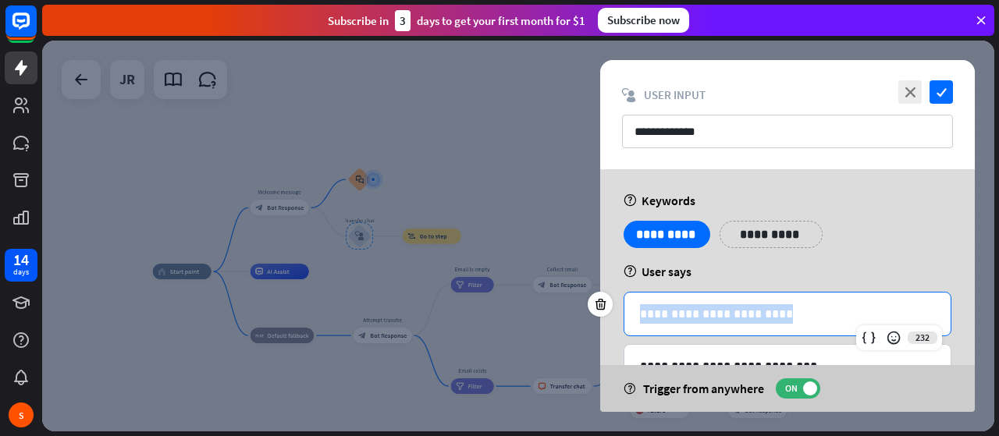
drag, startPoint x: 779, startPoint y: 311, endPoint x: 617, endPoint y: 300, distance: 162.0
copy p "**********"
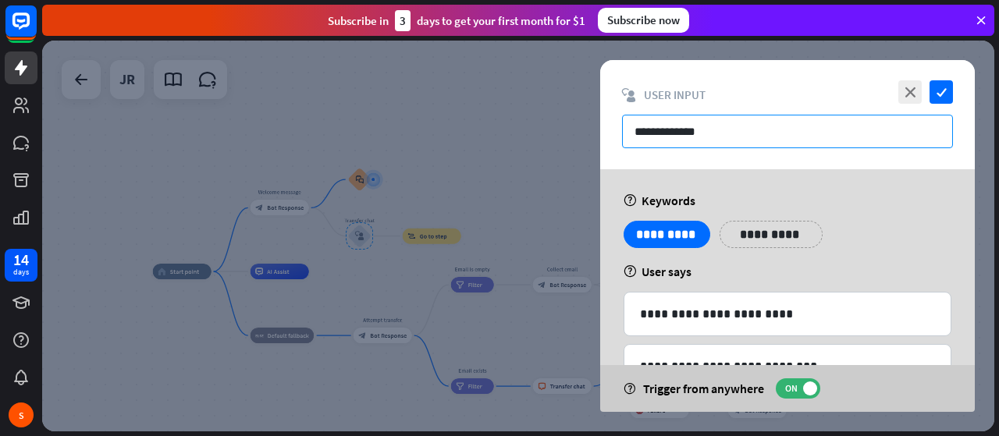
click at [688, 127] on input "**********" at bounding box center [787, 132] width 331 height 34
paste input "**********"
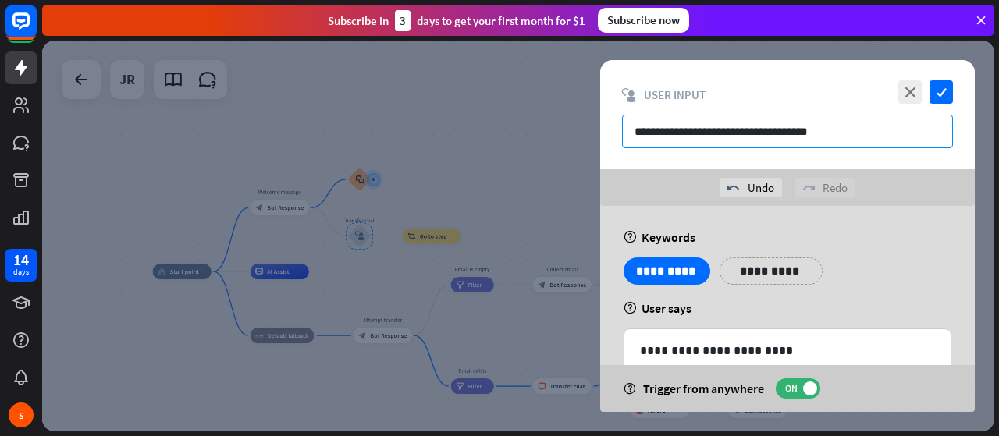
type input "**********"
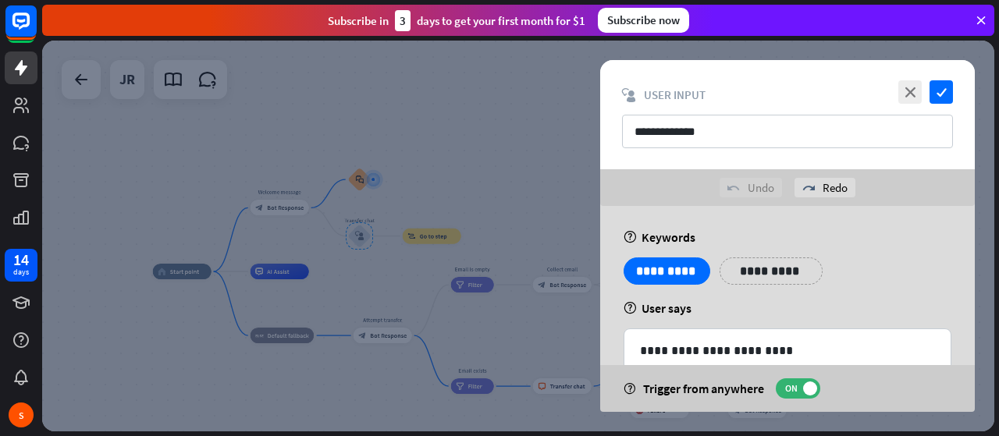
click at [832, 365] on div "help Trigger from anywhere ON" at bounding box center [787, 388] width 375 height 47
click at [933, 93] on icon "check" at bounding box center [940, 91] width 23 height 23
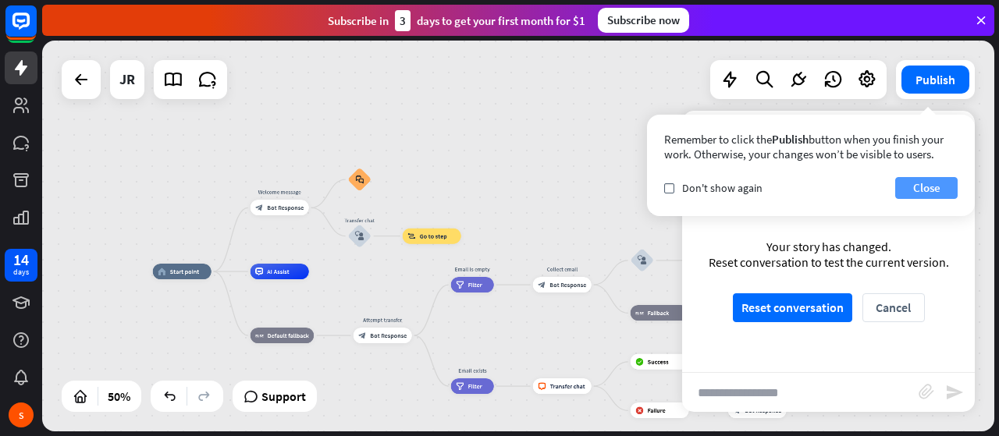
click at [938, 197] on button "Close" at bounding box center [926, 188] width 62 height 22
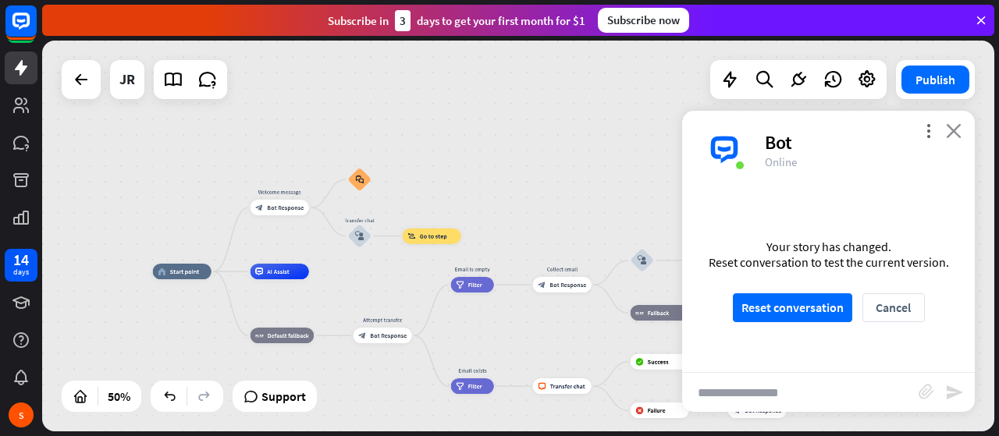
click at [956, 130] on icon "close" at bounding box center [954, 130] width 16 height 15
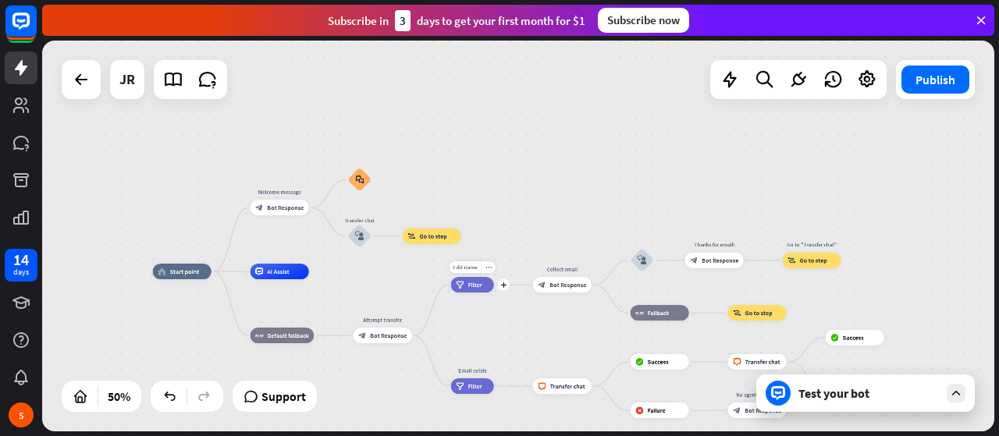
click at [473, 290] on div "filter Filter" at bounding box center [472, 285] width 43 height 16
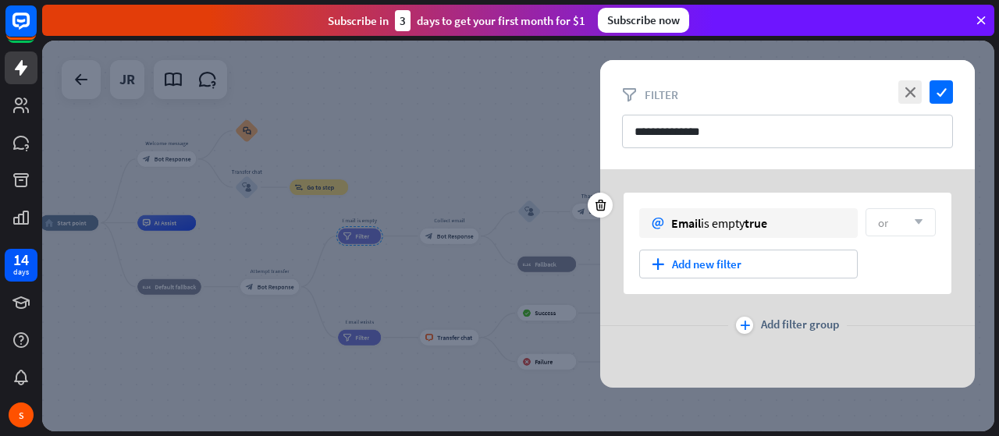
click at [899, 229] on div "or arrow_down" at bounding box center [900, 222] width 70 height 28
click at [696, 259] on div "plus Add new filter" at bounding box center [748, 264] width 218 height 29
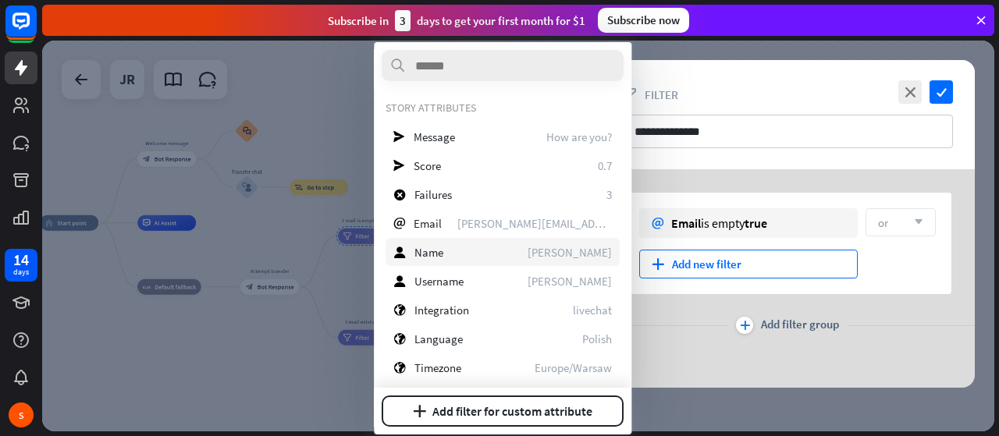
click at [503, 255] on div "user Name [PERSON_NAME]" at bounding box center [502, 252] width 234 height 28
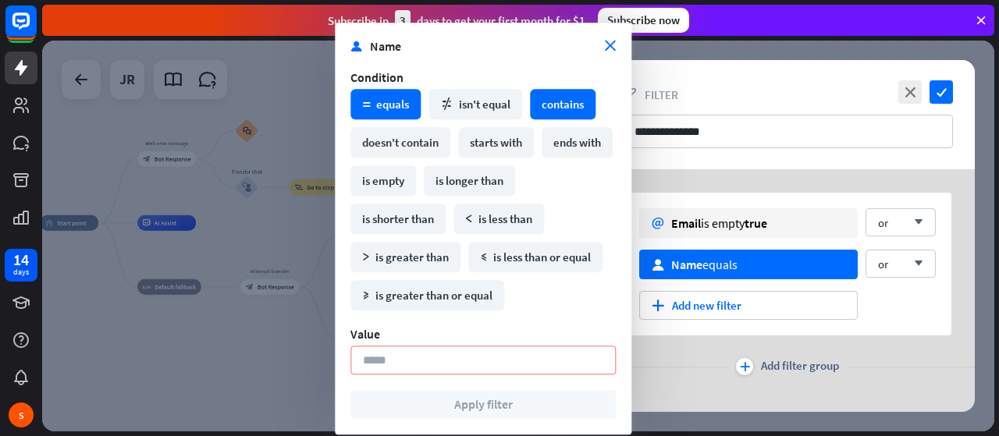
click at [570, 104] on div "contains" at bounding box center [563, 104] width 66 height 30
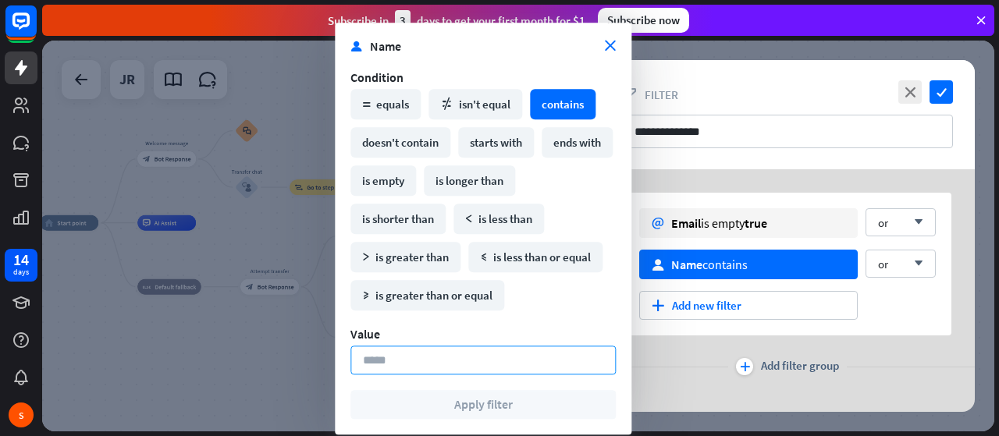
click at [434, 360] on input at bounding box center [482, 360] width 265 height 29
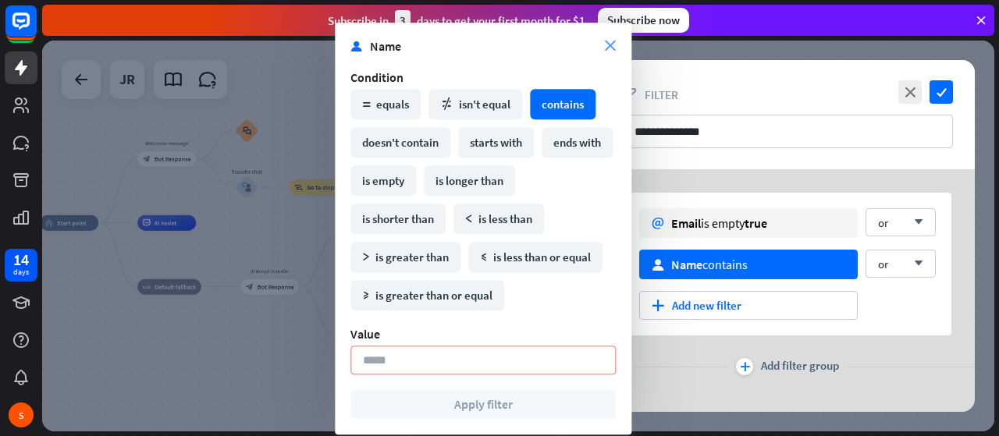
click at [608, 42] on icon "close" at bounding box center [610, 46] width 11 height 11
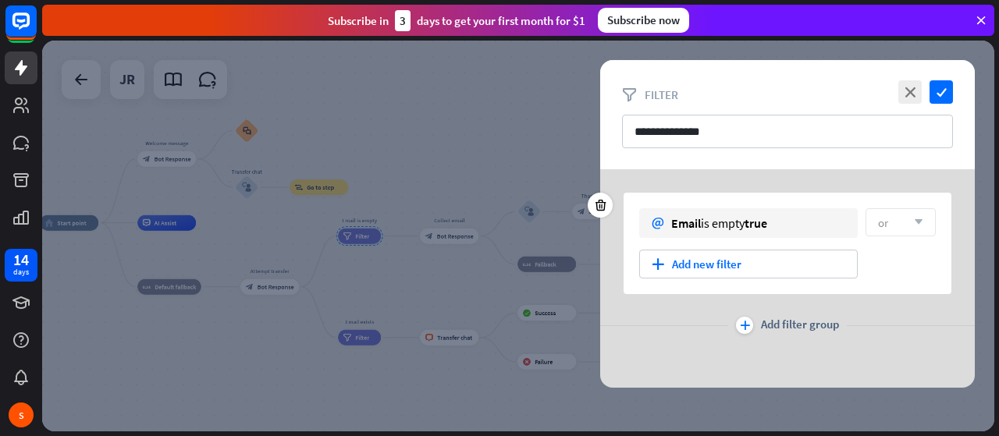
click at [894, 223] on div "or arrow_down" at bounding box center [900, 222] width 70 height 28
click at [779, 211] on div "email Email is empty true" at bounding box center [748, 223] width 218 height 30
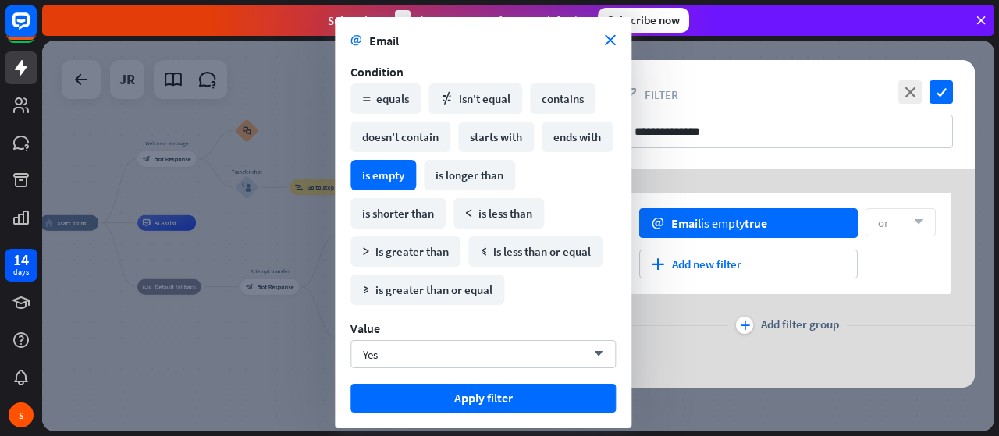
click at [258, 396] on div at bounding box center [518, 236] width 952 height 391
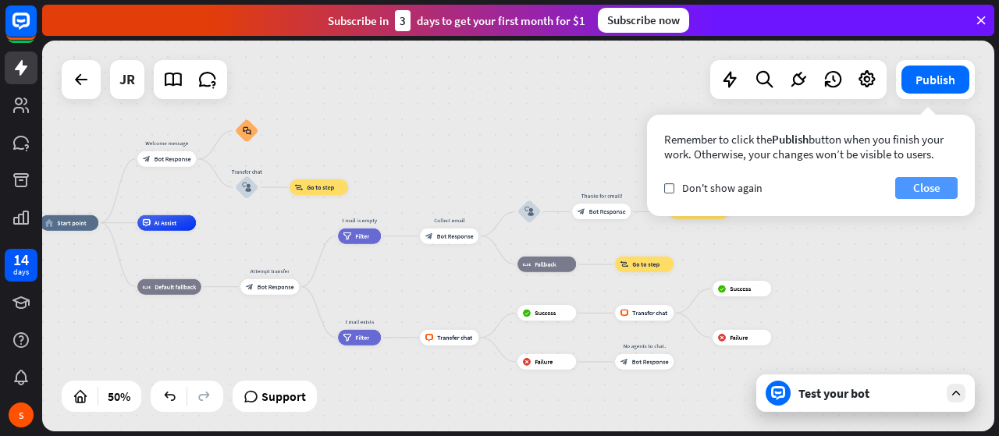
click at [947, 180] on button "Close" at bounding box center [926, 188] width 62 height 22
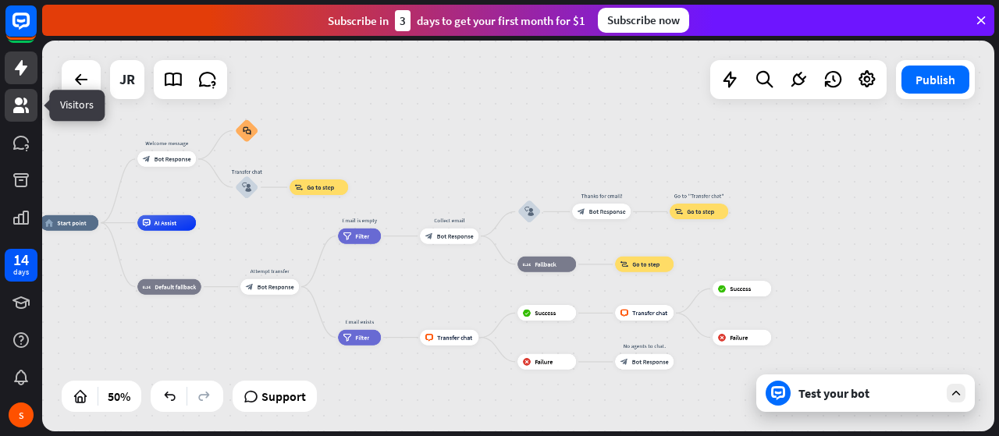
click at [27, 105] on icon at bounding box center [21, 105] width 19 height 19
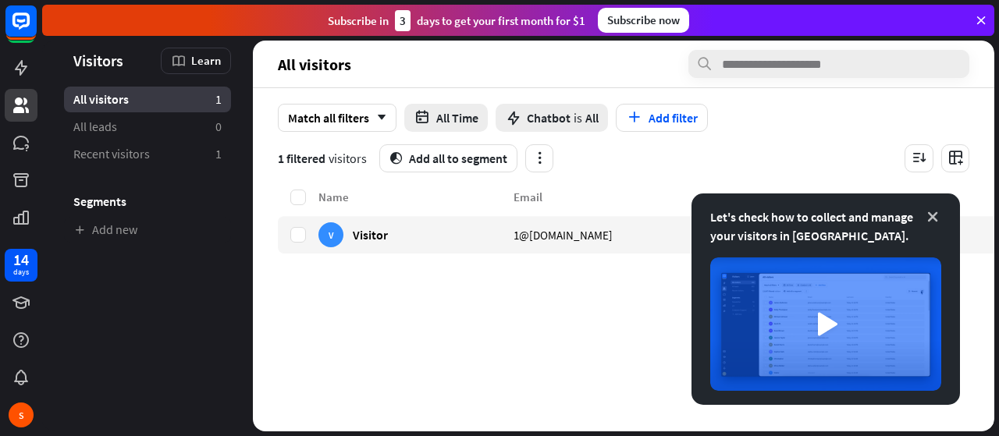
click at [936, 221] on icon at bounding box center [933, 217] width 16 height 16
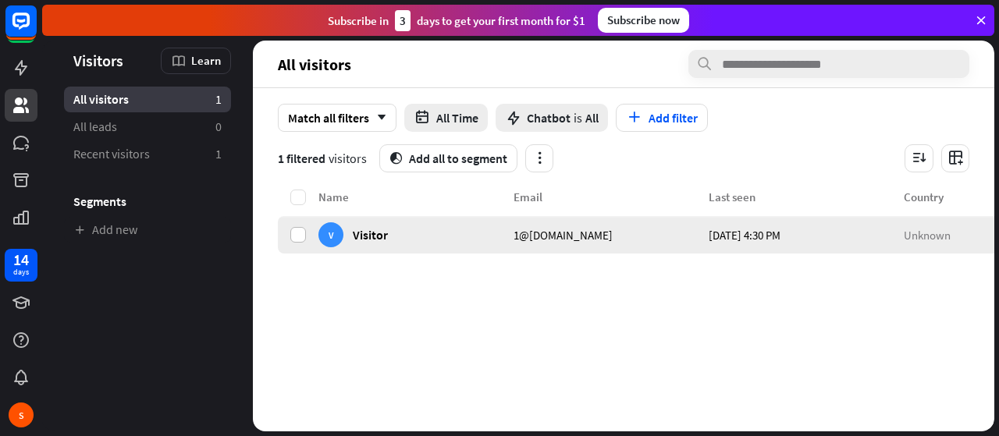
click at [290, 237] on label at bounding box center [298, 235] width 16 height 16
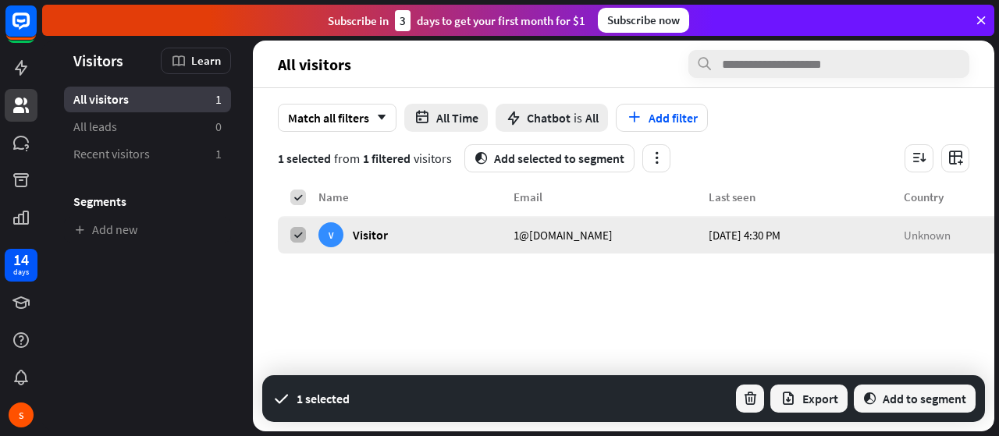
click at [290, 237] on label at bounding box center [298, 235] width 16 height 16
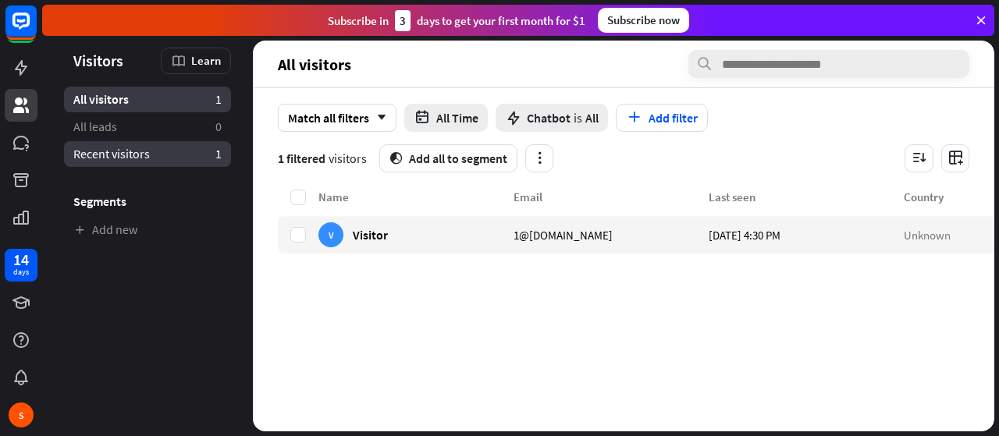
click at [158, 145] on link "Recent visitors 1" at bounding box center [147, 154] width 167 height 26
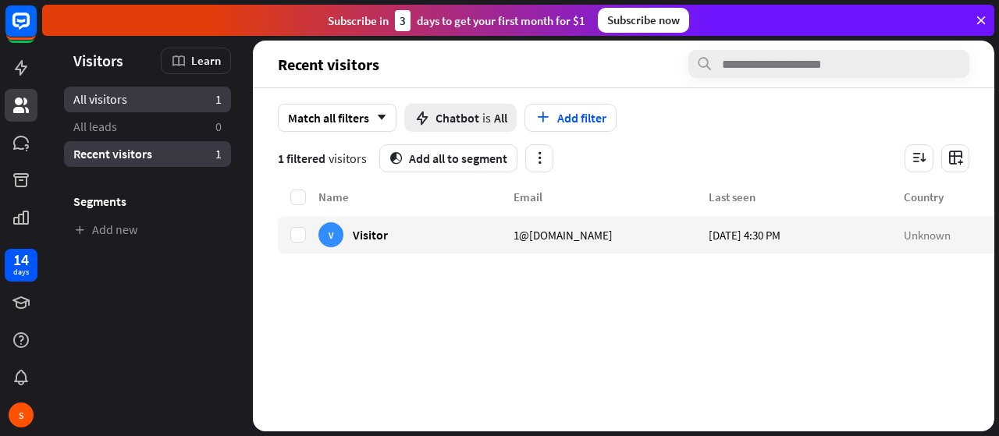
click at [157, 97] on link "All visitors 1" at bounding box center [147, 100] width 167 height 26
